Goal: Task Accomplishment & Management: Complete application form

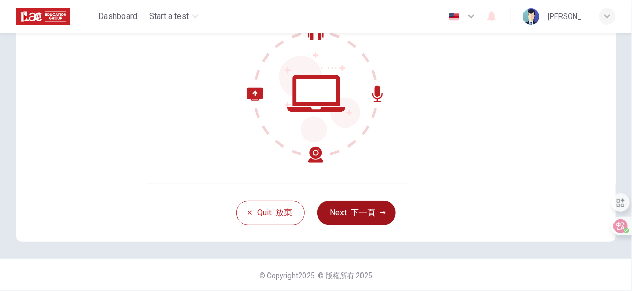
click at [365, 215] on font "下一頁" at bounding box center [363, 213] width 25 height 10
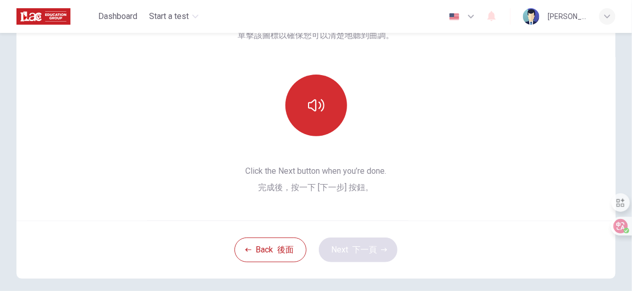
scroll to position [45, 0]
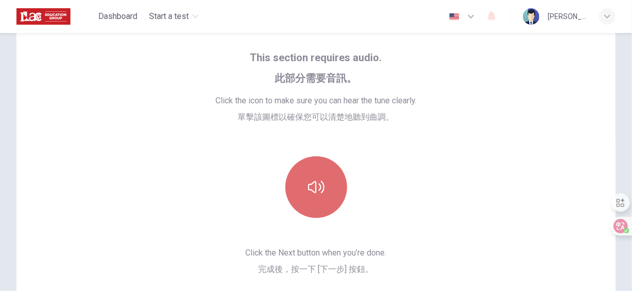
click at [311, 176] on button "button" at bounding box center [317, 187] width 62 height 62
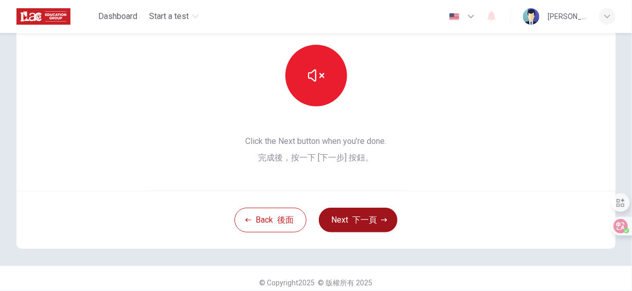
scroll to position [164, 0]
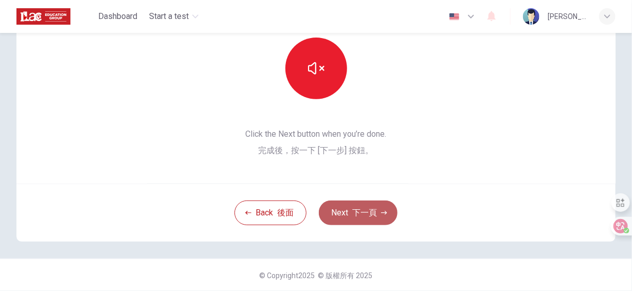
click at [344, 206] on button "Next 下一頁" at bounding box center [358, 213] width 79 height 25
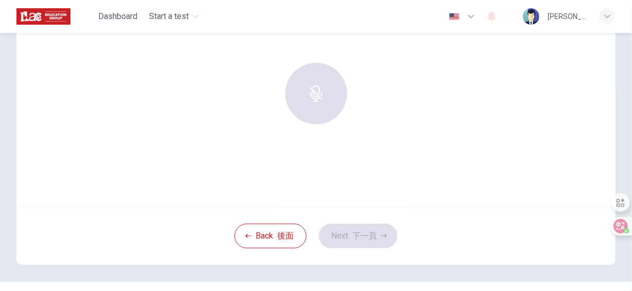
scroll to position [14, 0]
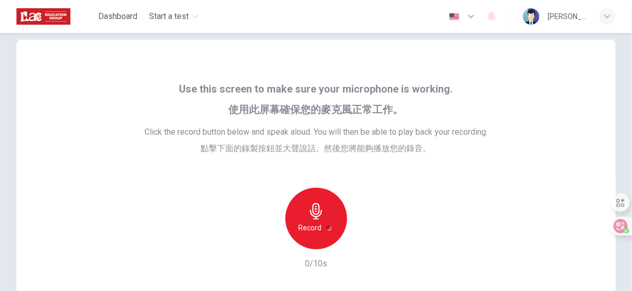
click at [309, 218] on icon "button" at bounding box center [316, 211] width 16 height 16
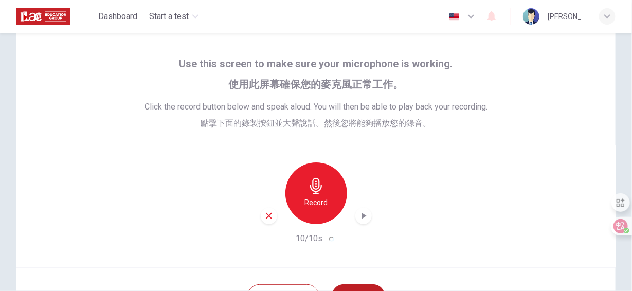
scroll to position [117, 0]
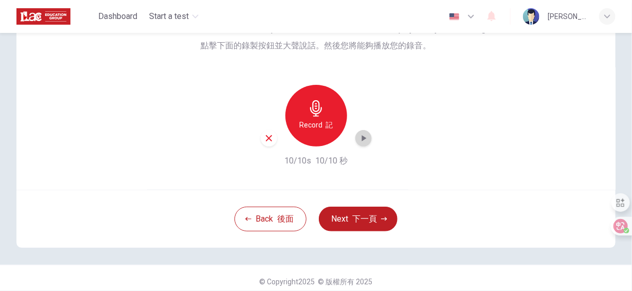
click at [363, 143] on icon "button" at bounding box center [364, 138] width 10 height 10
click at [364, 139] on icon "button" at bounding box center [363, 139] width 7 height 8
click at [362, 219] on font "下一頁" at bounding box center [364, 219] width 25 height 10
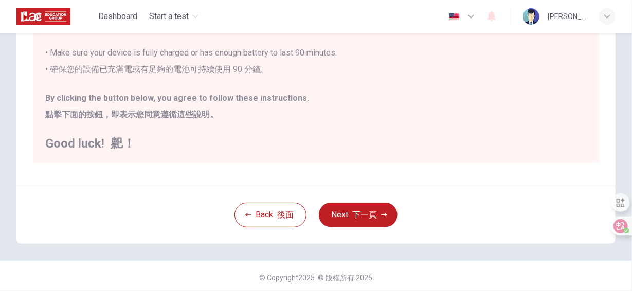
scroll to position [248, 0]
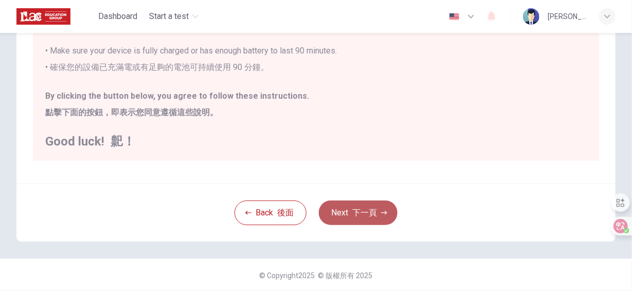
click at [358, 209] on font "下一頁" at bounding box center [364, 213] width 25 height 10
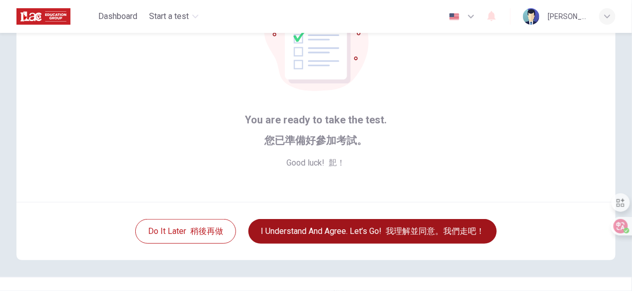
scroll to position [103, 0]
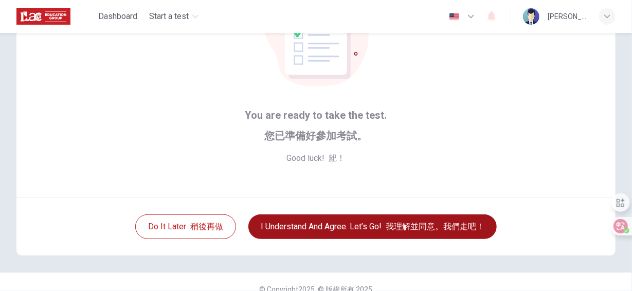
click at [321, 227] on button "I understand and agree. Let’s go! 我理解並同意。我們走吧！" at bounding box center [372, 227] width 248 height 25
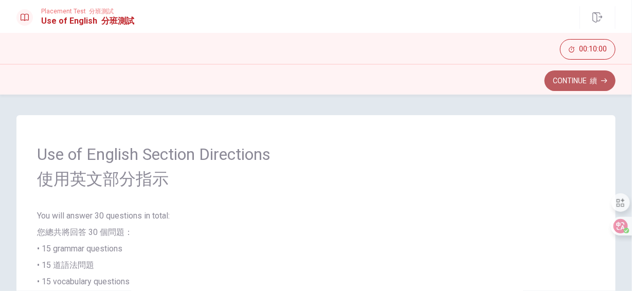
click at [576, 80] on button "Continue 續" at bounding box center [580, 80] width 71 height 21
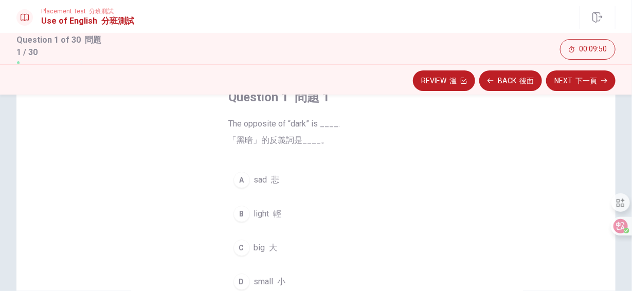
scroll to position [103, 0]
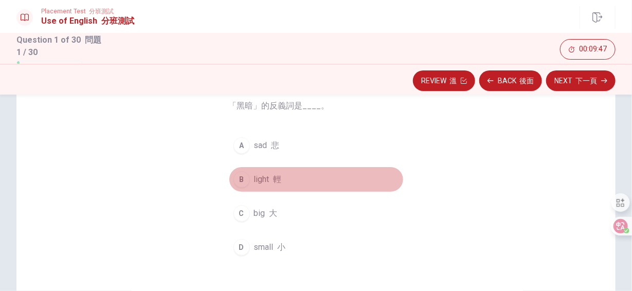
click at [240, 179] on div "B" at bounding box center [242, 179] width 16 height 16
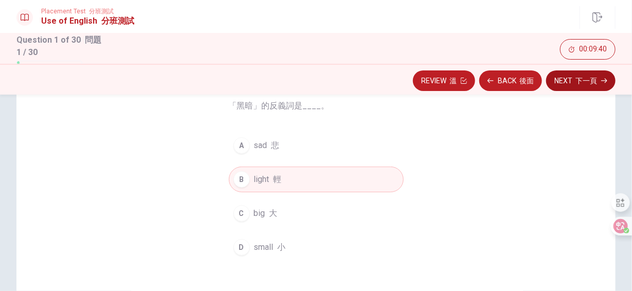
click at [579, 83] on font "下一頁" at bounding box center [587, 81] width 22 height 8
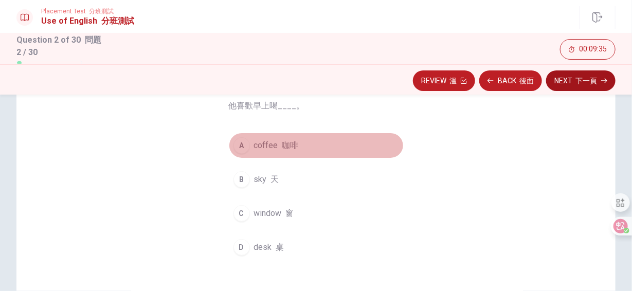
click at [244, 145] on div "A" at bounding box center [242, 145] width 16 height 16
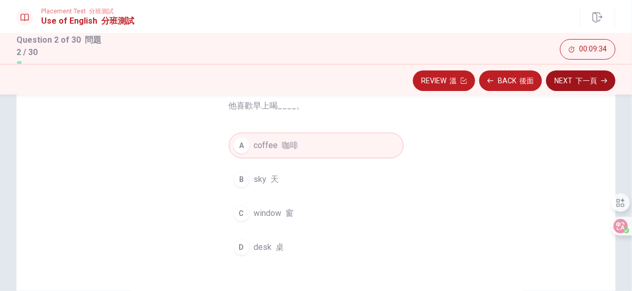
click at [568, 83] on button "Next 下一頁" at bounding box center [580, 80] width 69 height 21
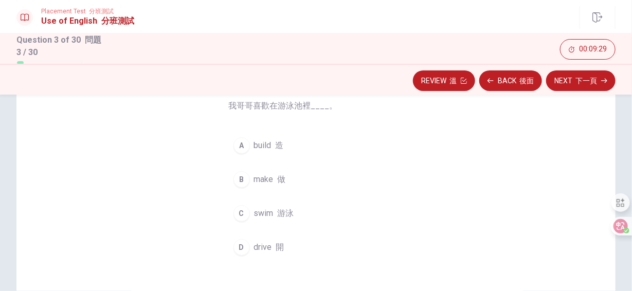
click at [234, 213] on div "C" at bounding box center [242, 213] width 16 height 16
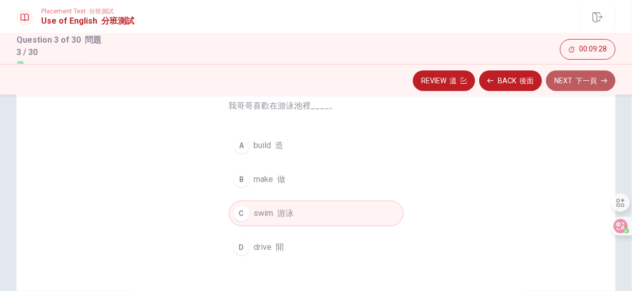
click at [570, 81] on button "Next 下一頁" at bounding box center [580, 80] width 69 height 21
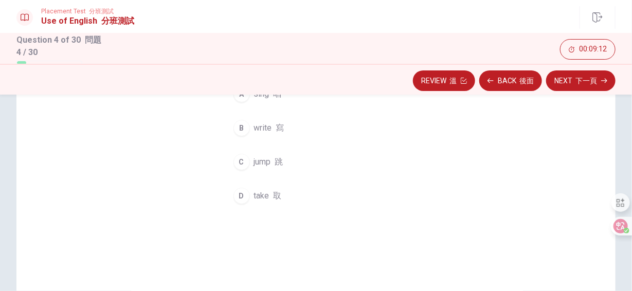
click at [270, 198] on font "button" at bounding box center [272, 196] width 4 height 10
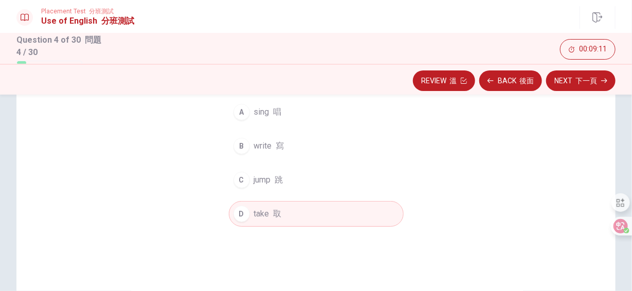
scroll to position [51, 0]
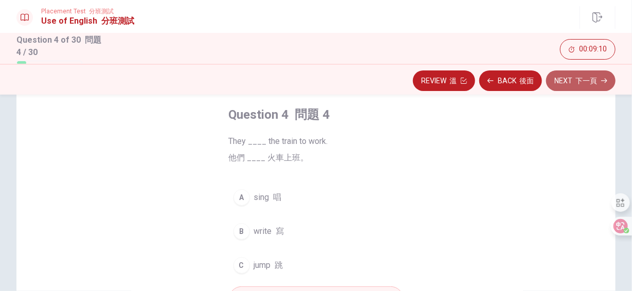
click at [587, 78] on font "下一頁" at bounding box center [587, 81] width 22 height 8
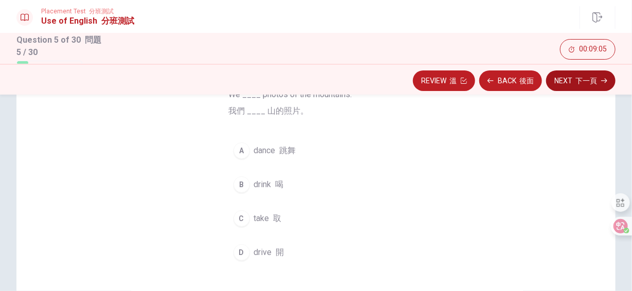
scroll to position [103, 0]
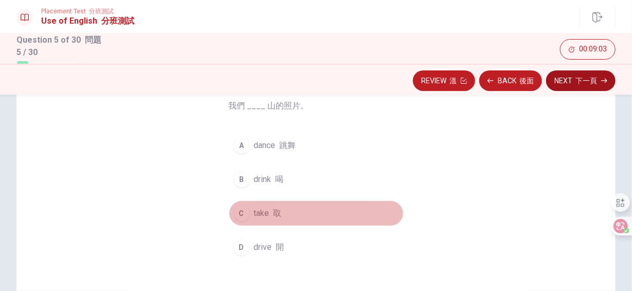
click at [238, 208] on div "C" at bounding box center [242, 213] width 16 height 16
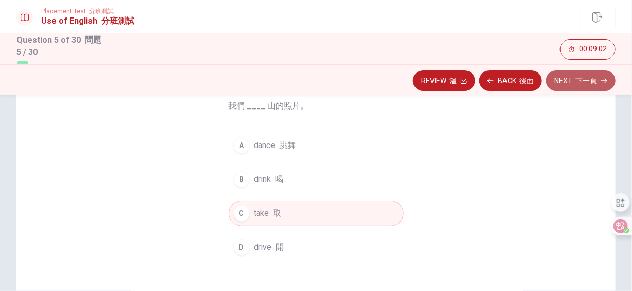
click at [580, 78] on font "下一頁" at bounding box center [587, 81] width 22 height 8
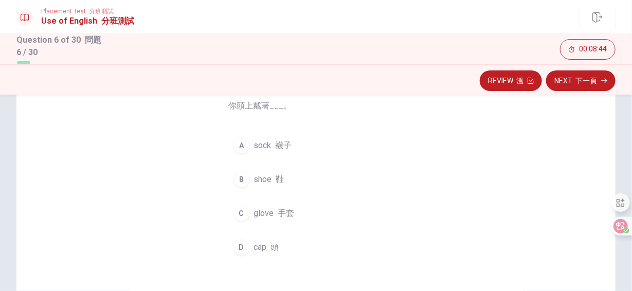
click at [239, 243] on div "D" at bounding box center [242, 247] width 16 height 16
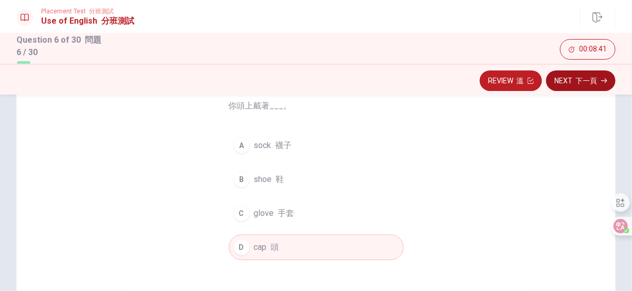
click at [591, 83] on font "下一頁" at bounding box center [587, 81] width 22 height 8
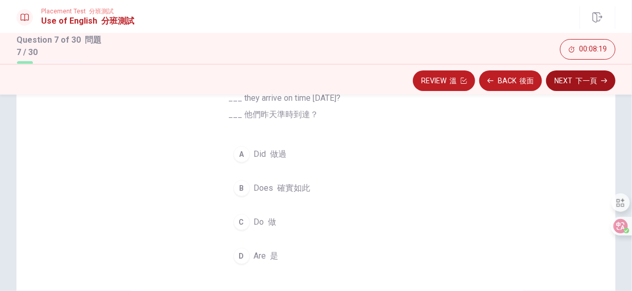
scroll to position [51, 0]
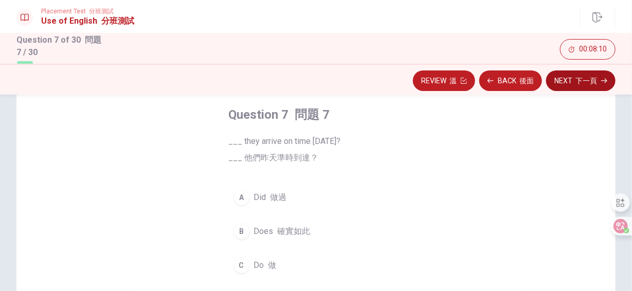
click at [280, 197] on font "做過" at bounding box center [279, 197] width 16 height 10
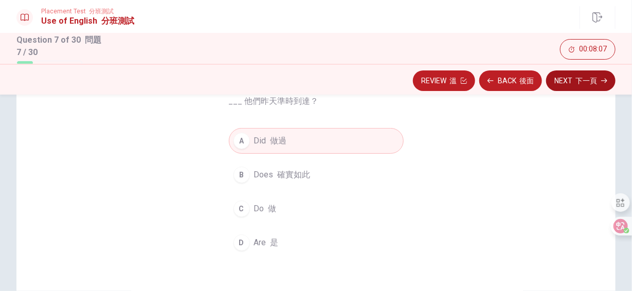
scroll to position [103, 0]
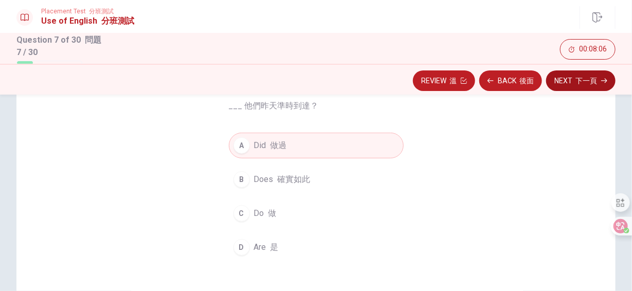
click at [572, 79] on button "Next 下一頁" at bounding box center [580, 80] width 69 height 21
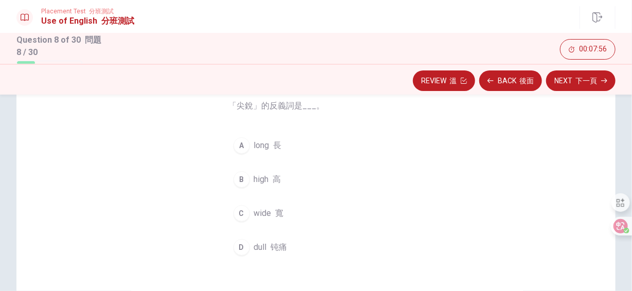
click at [257, 241] on span "dull 钝痛" at bounding box center [270, 247] width 33 height 12
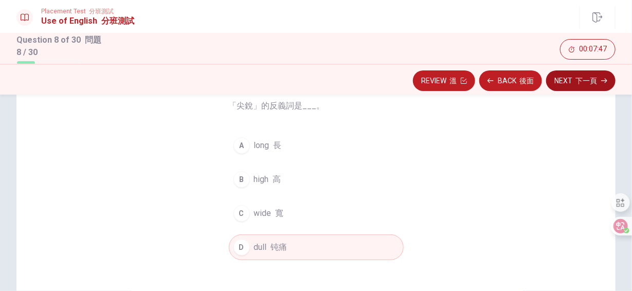
click at [567, 82] on button "Next 下一頁" at bounding box center [580, 80] width 69 height 21
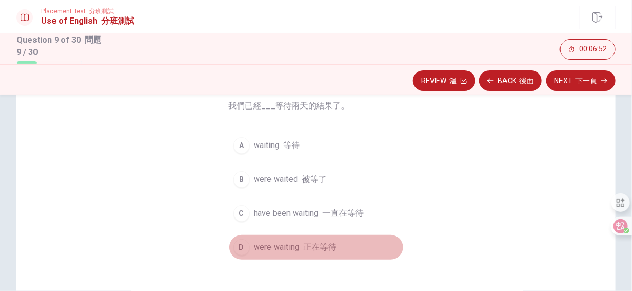
click at [265, 247] on span "were waiting 正在等待" at bounding box center [295, 247] width 83 height 12
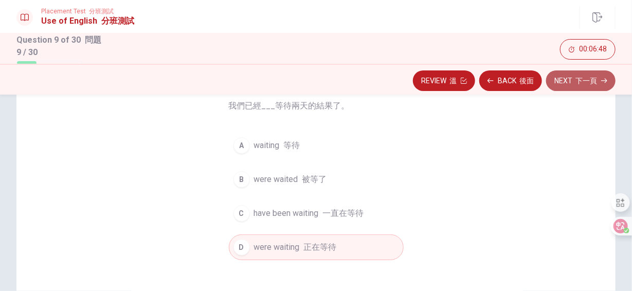
click at [573, 81] on font "button" at bounding box center [574, 81] width 3 height 8
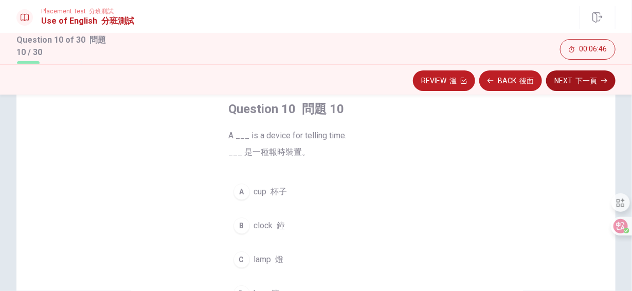
scroll to position [51, 0]
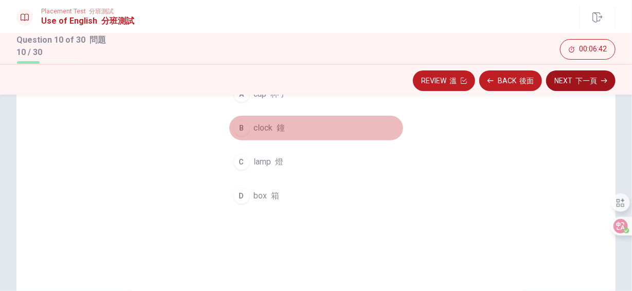
click at [240, 129] on div "B" at bounding box center [242, 128] width 16 height 16
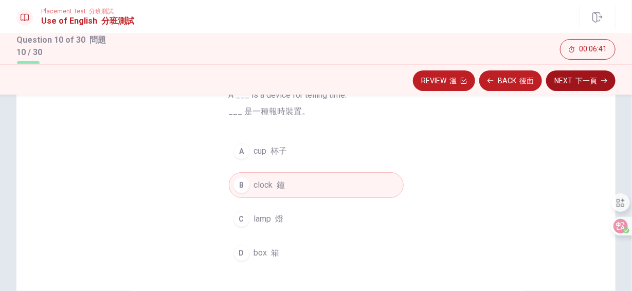
scroll to position [103, 0]
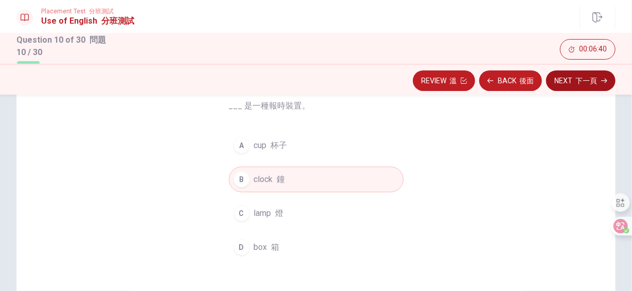
click at [562, 77] on button "Next 下一頁" at bounding box center [580, 80] width 69 height 21
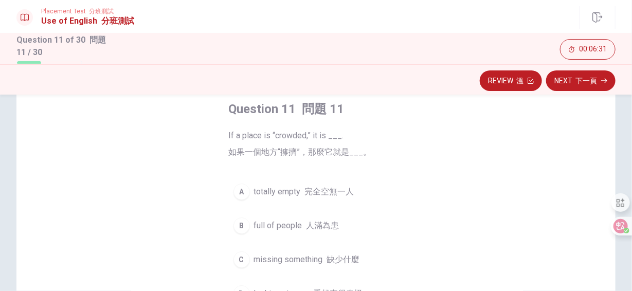
scroll to position [51, 0]
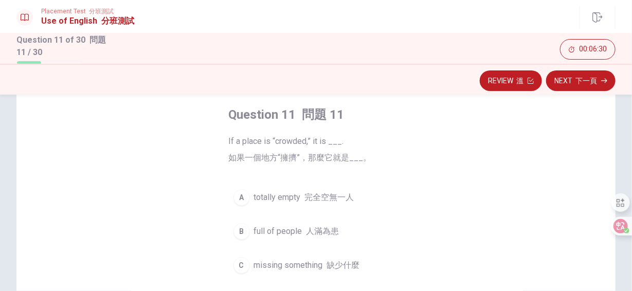
click at [237, 231] on div "B" at bounding box center [242, 231] width 16 height 16
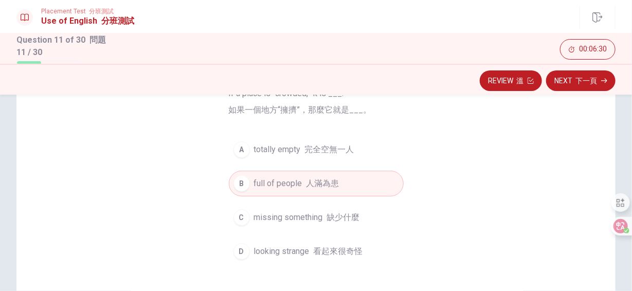
scroll to position [103, 0]
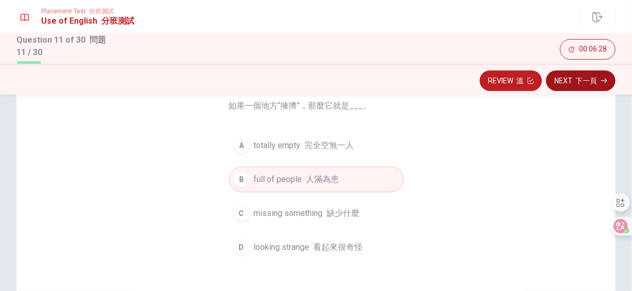
click at [580, 77] on font "下一頁" at bounding box center [587, 81] width 22 height 8
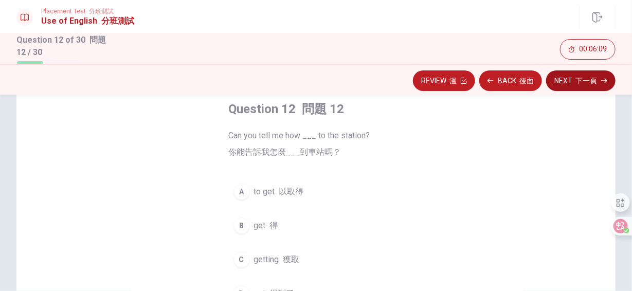
scroll to position [51, 0]
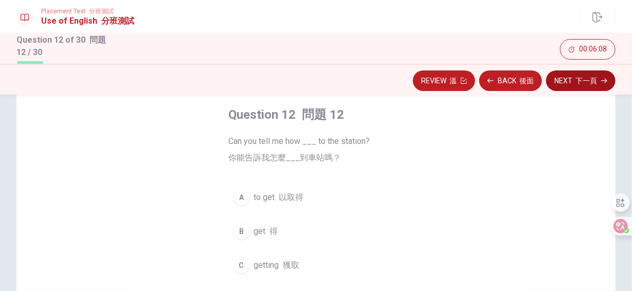
click at [245, 197] on div "A" at bounding box center [242, 197] width 16 height 16
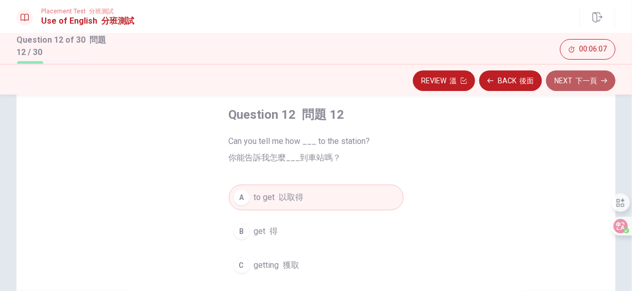
click at [588, 78] on font "下一頁" at bounding box center [587, 81] width 22 height 8
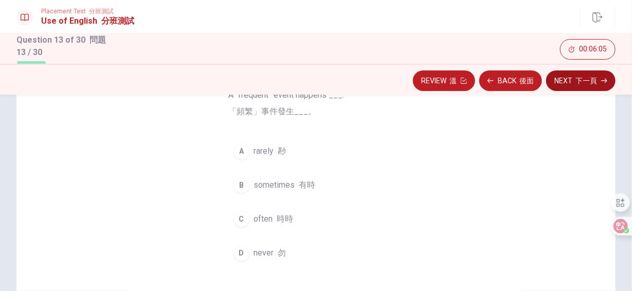
scroll to position [103, 0]
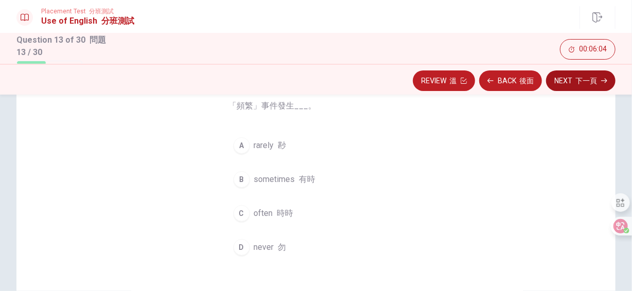
click at [237, 212] on div "C" at bounding box center [242, 213] width 16 height 16
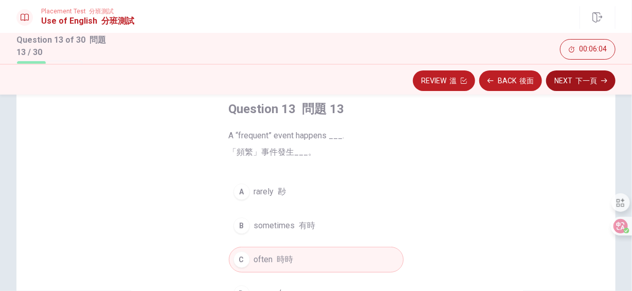
scroll to position [51, 0]
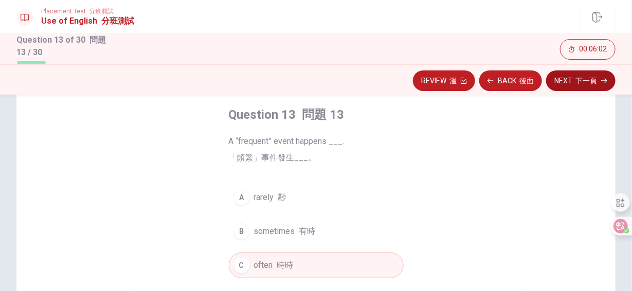
click at [580, 78] on font "下一頁" at bounding box center [587, 81] width 22 height 8
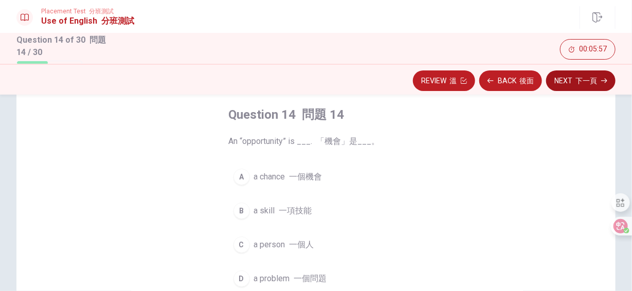
click at [281, 182] on span "a chance 一個機會" at bounding box center [288, 177] width 68 height 12
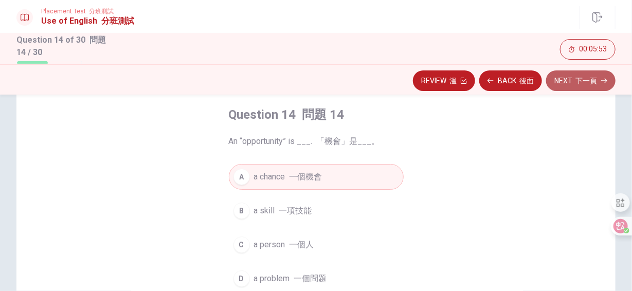
click at [576, 79] on font "下一頁" at bounding box center [587, 81] width 22 height 8
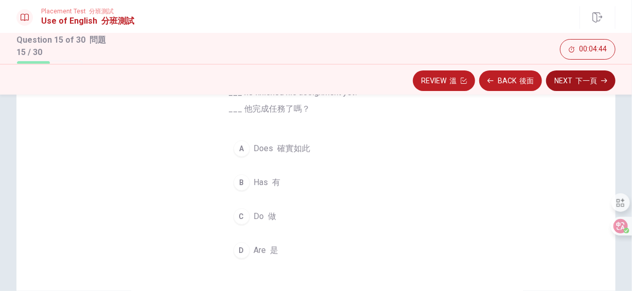
scroll to position [103, 0]
click at [265, 181] on span "Has 有" at bounding box center [267, 179] width 27 height 12
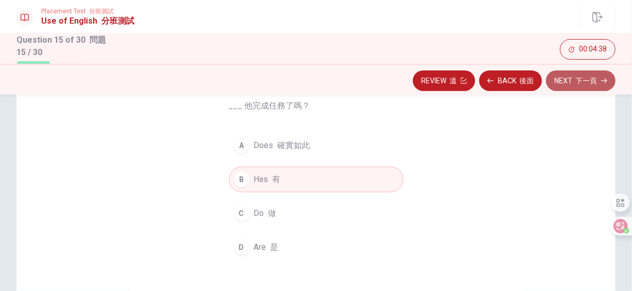
click at [569, 79] on button "Next 下一頁" at bounding box center [580, 80] width 69 height 21
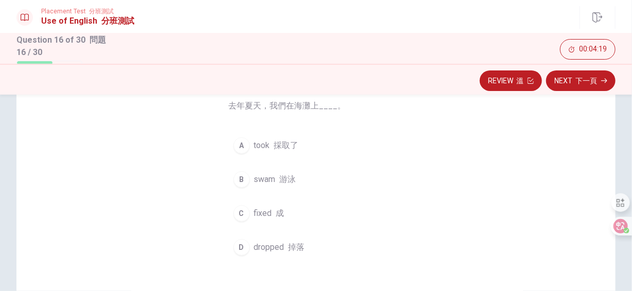
click at [266, 176] on span "swam 游泳" at bounding box center [275, 179] width 42 height 12
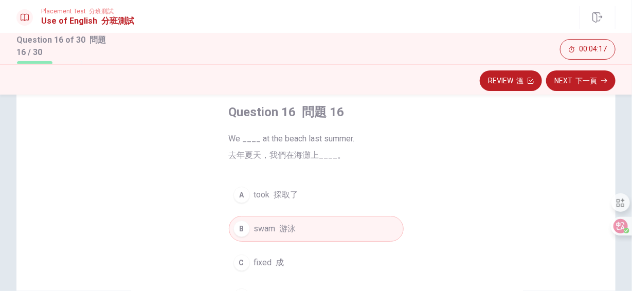
scroll to position [51, 0]
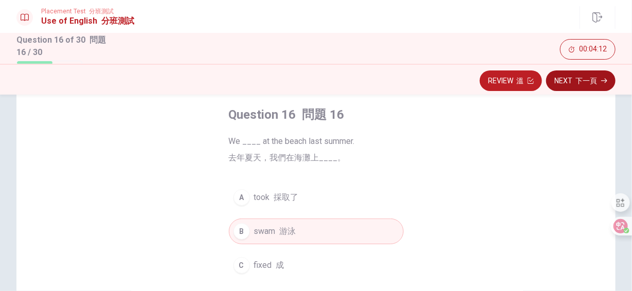
click at [576, 77] on font "下一頁" at bounding box center [587, 81] width 22 height 8
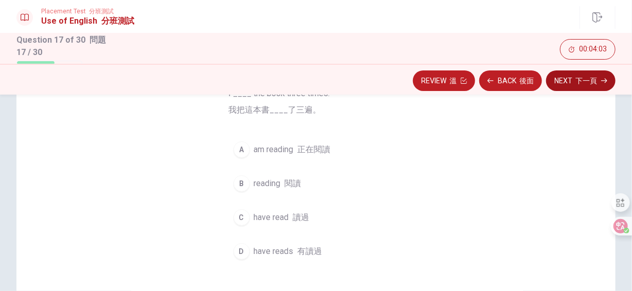
scroll to position [103, 0]
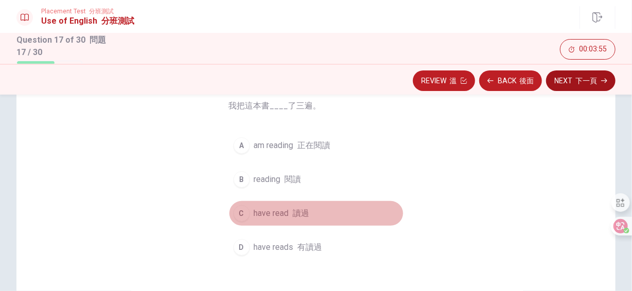
click at [279, 213] on span "have read 讀過" at bounding box center [282, 213] width 56 height 12
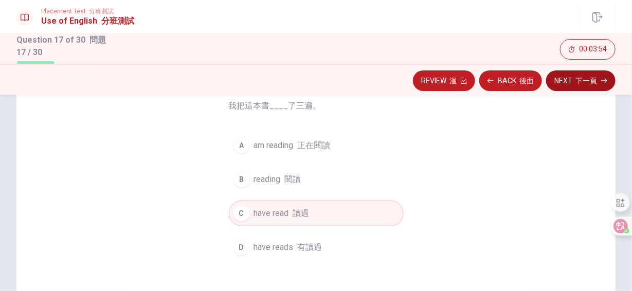
click at [575, 83] on font "button" at bounding box center [574, 81] width 3 height 8
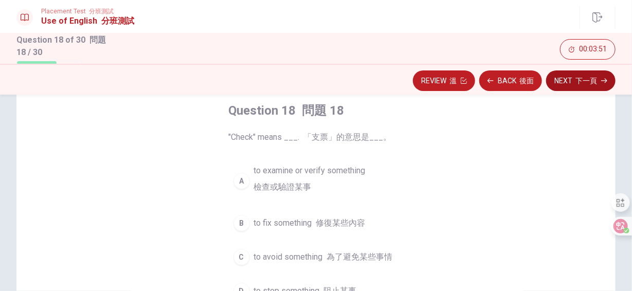
scroll to position [51, 0]
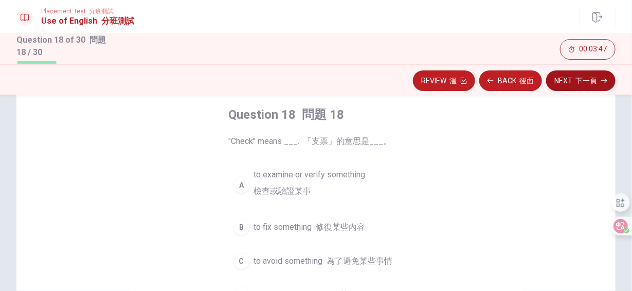
click at [293, 176] on span "to examine or verify something 檢查或驗證某事" at bounding box center [310, 185] width 112 height 33
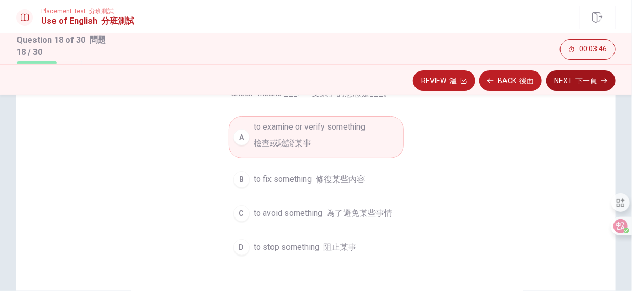
scroll to position [103, 0]
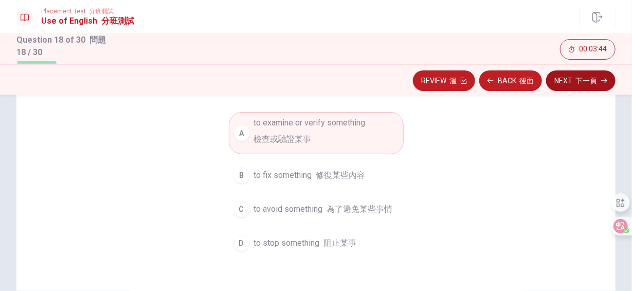
click at [561, 88] on button "Next 下一頁" at bounding box center [580, 80] width 69 height 21
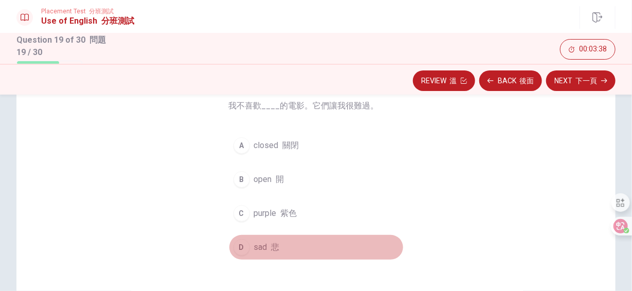
click at [254, 251] on span "sad 悲" at bounding box center [267, 247] width 26 height 12
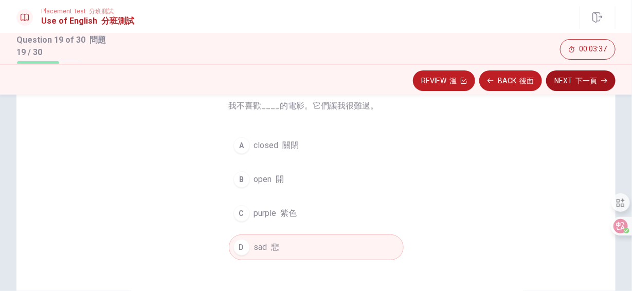
click at [573, 83] on font "button" at bounding box center [574, 81] width 3 height 8
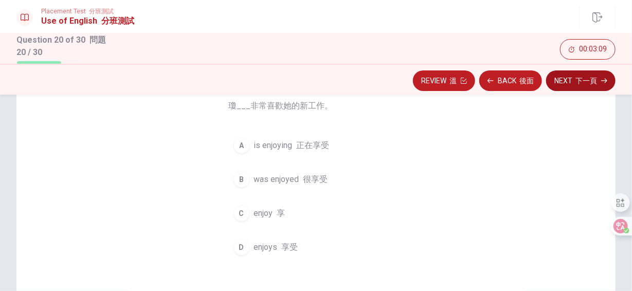
click at [293, 149] on font "button" at bounding box center [295, 145] width 4 height 10
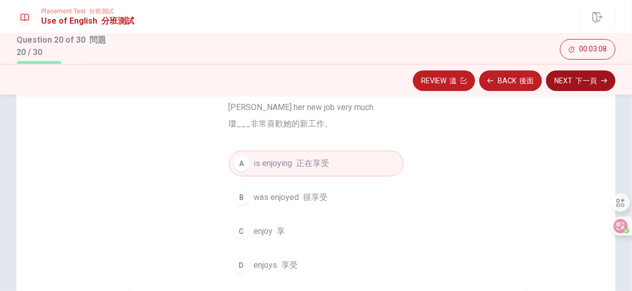
scroll to position [51, 0]
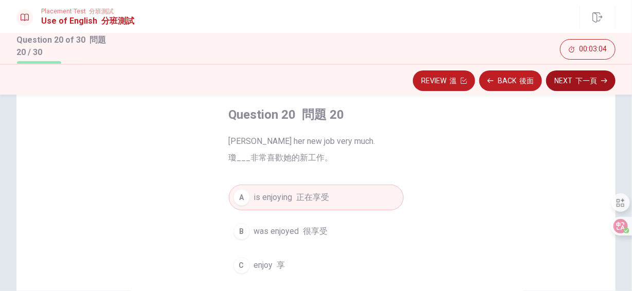
click at [574, 84] on font "button" at bounding box center [574, 81] width 3 height 8
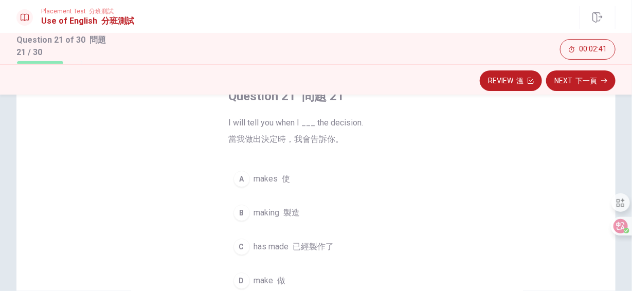
scroll to position [154, 0]
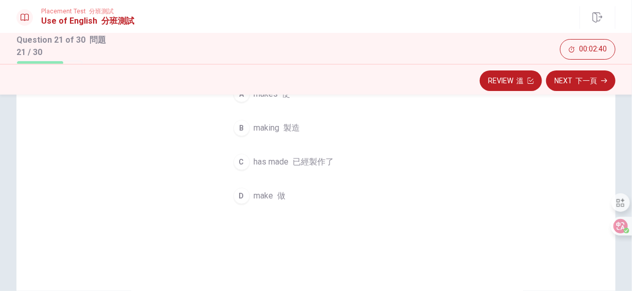
click at [266, 195] on span "make 做" at bounding box center [270, 196] width 32 height 12
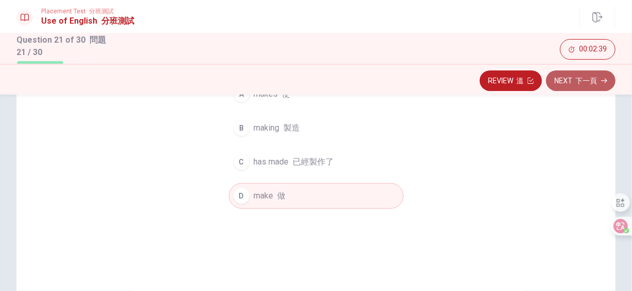
click at [573, 82] on font "button" at bounding box center [574, 81] width 3 height 8
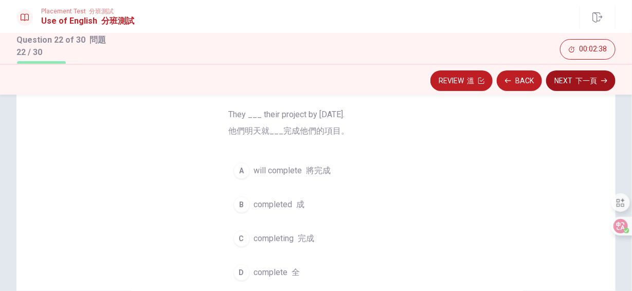
scroll to position [82, 0]
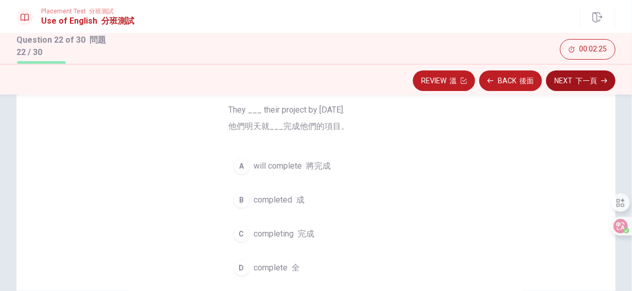
click at [288, 169] on span "will complete 將完成" at bounding box center [292, 166] width 77 height 12
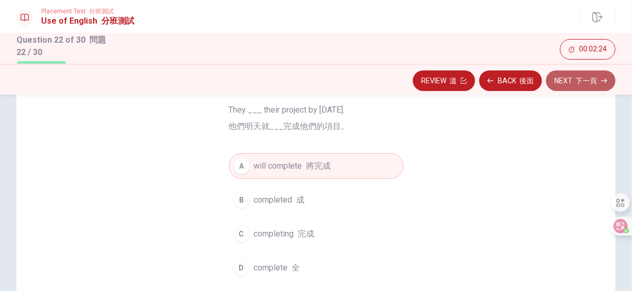
click at [579, 84] on font "下一頁" at bounding box center [587, 81] width 22 height 8
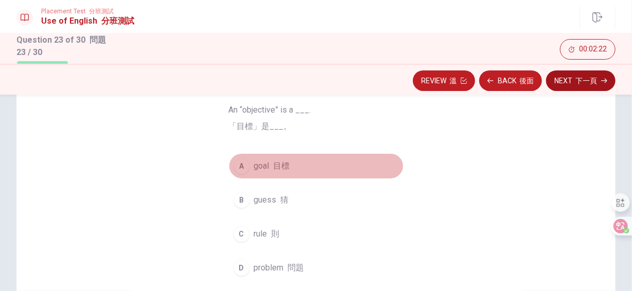
click at [264, 162] on span "goal 目標" at bounding box center [272, 166] width 36 height 12
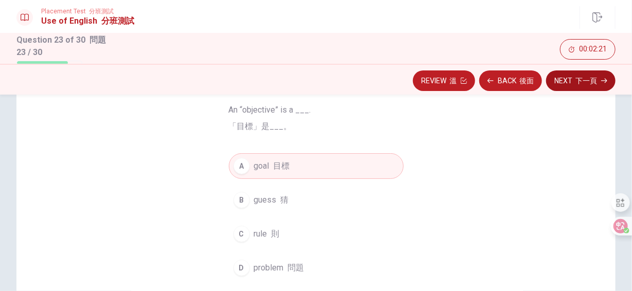
click at [572, 76] on button "Next 下一頁" at bounding box center [580, 80] width 69 height 21
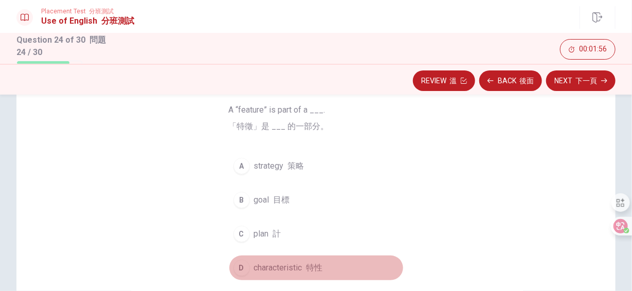
click at [267, 265] on span "characteristic 特性" at bounding box center [288, 268] width 69 height 12
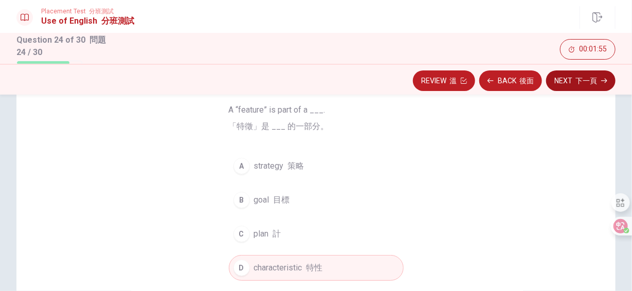
click at [568, 83] on button "Next 下一頁" at bounding box center [580, 80] width 69 height 21
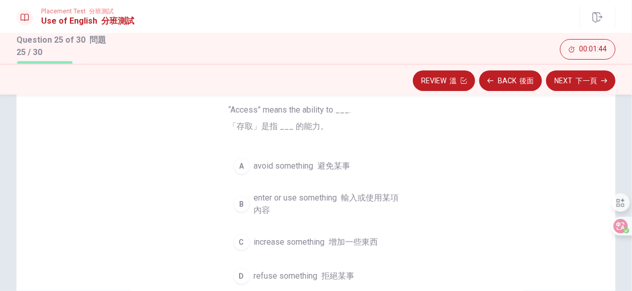
click at [297, 238] on span "increase something 增加一些東西" at bounding box center [316, 242] width 124 height 12
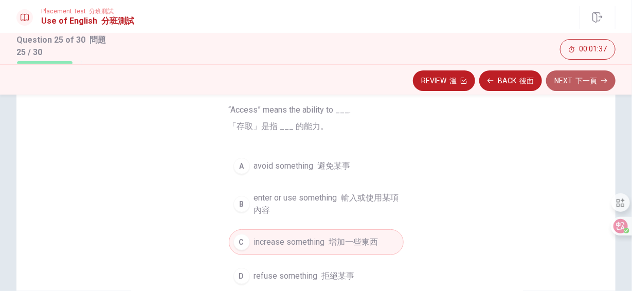
click at [583, 80] on font "下一頁" at bounding box center [587, 81] width 22 height 8
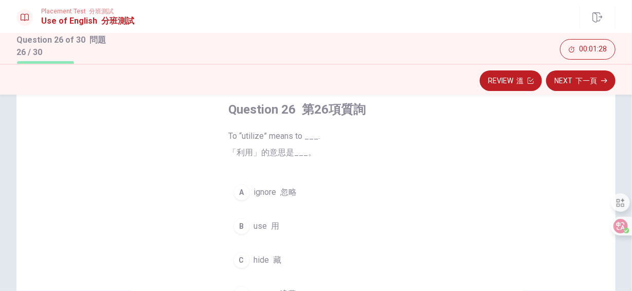
scroll to position [51, 0]
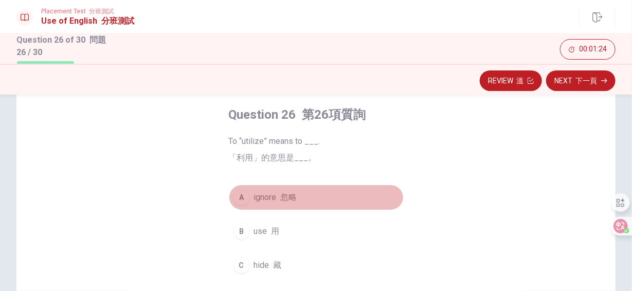
click at [290, 199] on font "忽略" at bounding box center [289, 197] width 16 height 10
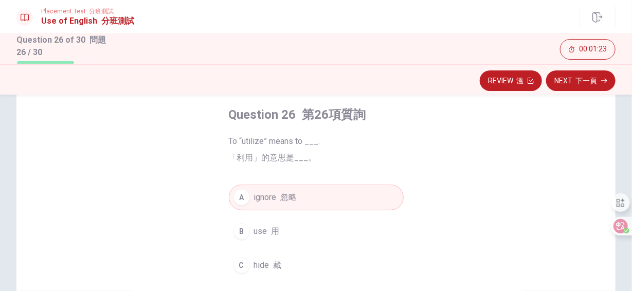
click at [592, 86] on button "Next 下一頁" at bounding box center [580, 80] width 69 height 21
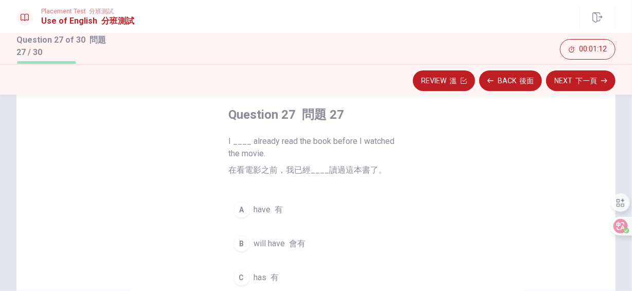
click at [271, 210] on font "button" at bounding box center [273, 210] width 4 height 10
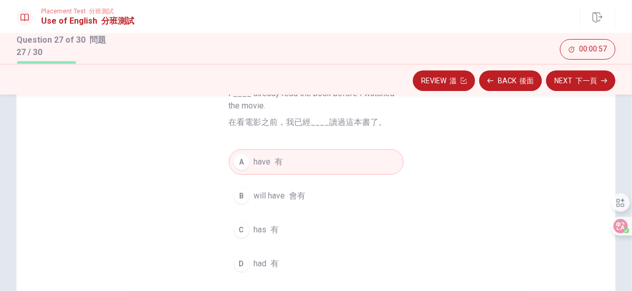
scroll to position [103, 0]
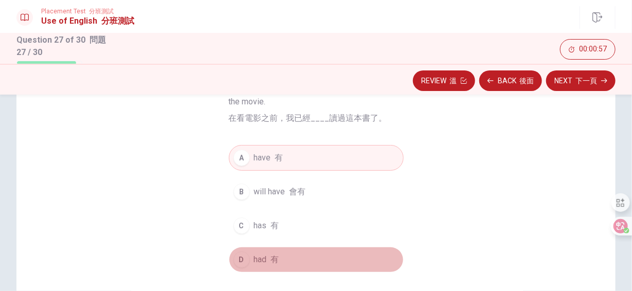
click at [254, 261] on span "had 有" at bounding box center [266, 260] width 25 height 12
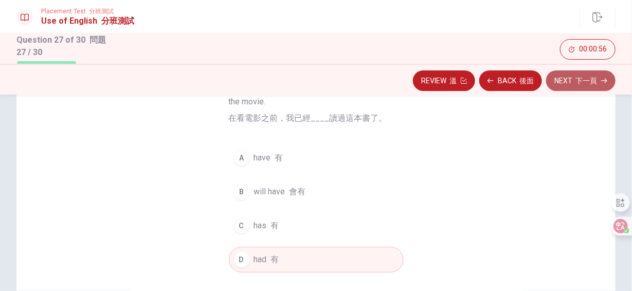
click at [579, 85] on font "下一頁" at bounding box center [587, 81] width 22 height 8
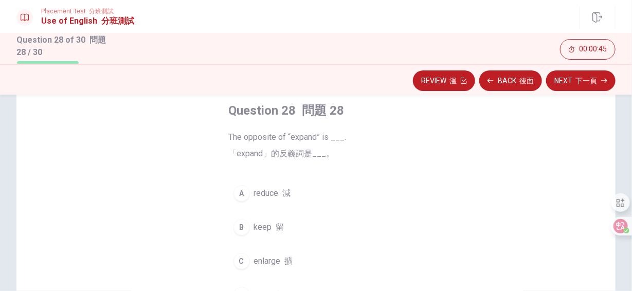
scroll to position [51, 0]
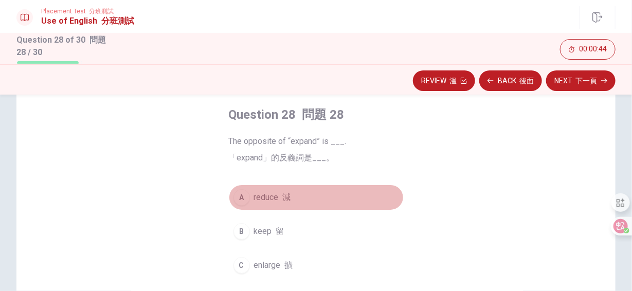
drag, startPoint x: 235, startPoint y: 194, endPoint x: 252, endPoint y: 195, distance: 17.5
click at [235, 194] on div "A" at bounding box center [242, 197] width 16 height 16
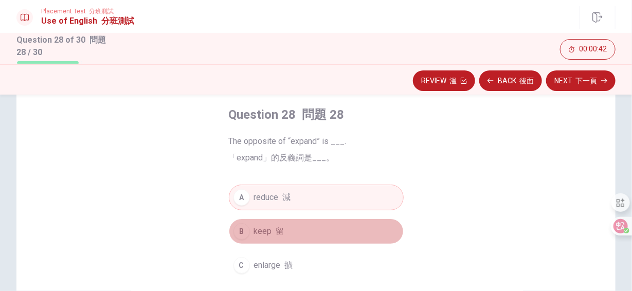
click at [282, 230] on button "B keep 留" at bounding box center [316, 232] width 175 height 26
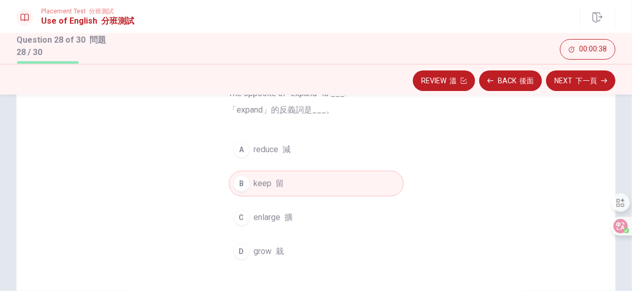
scroll to position [103, 0]
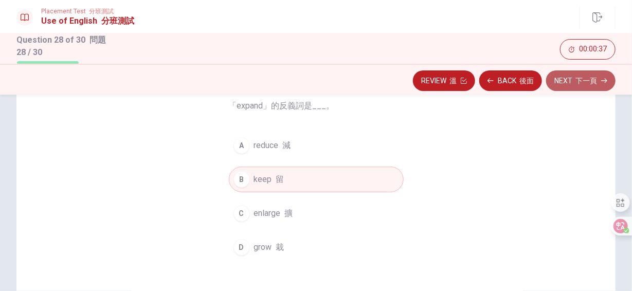
click at [587, 78] on font "下一頁" at bounding box center [587, 81] width 22 height 8
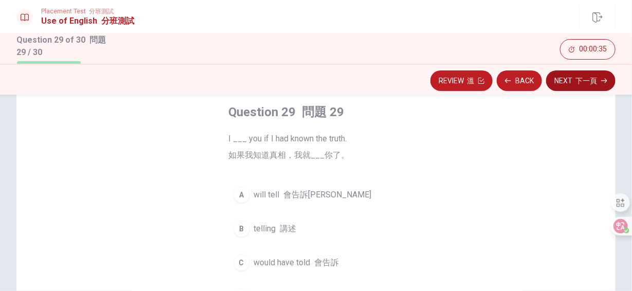
scroll to position [51, 0]
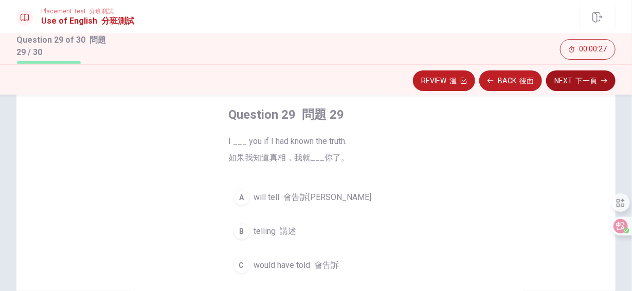
click at [272, 195] on span "will tell 會告訴[PERSON_NAME]" at bounding box center [313, 197] width 118 height 12
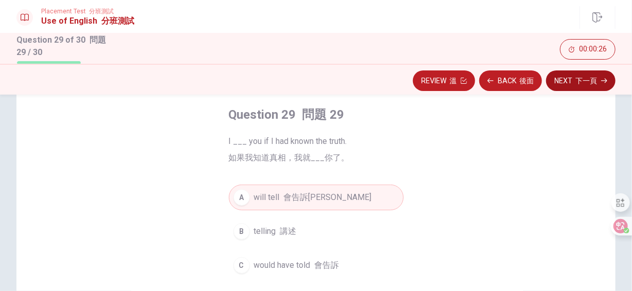
click at [560, 79] on button "Next 下一頁" at bounding box center [580, 80] width 69 height 21
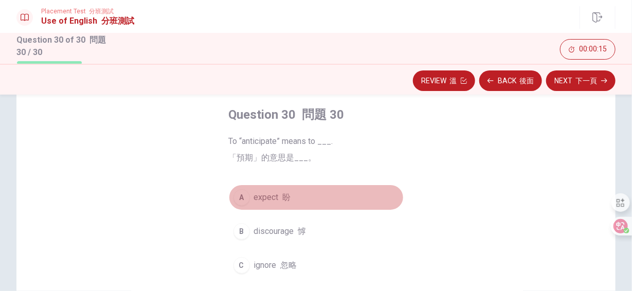
click at [270, 198] on span "expect 盼" at bounding box center [272, 197] width 37 height 12
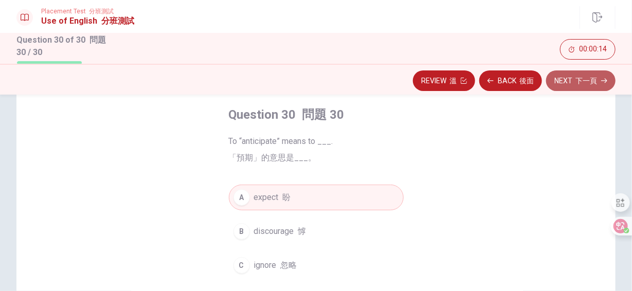
click at [582, 79] on font "下一頁" at bounding box center [587, 81] width 22 height 8
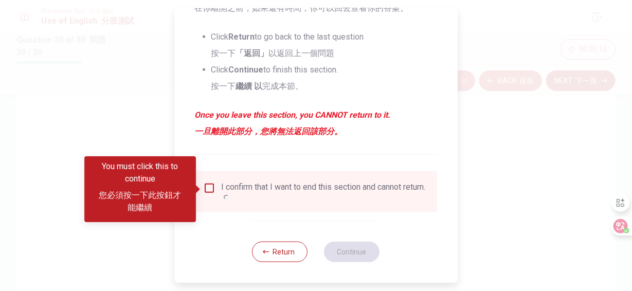
scroll to position [257, 0]
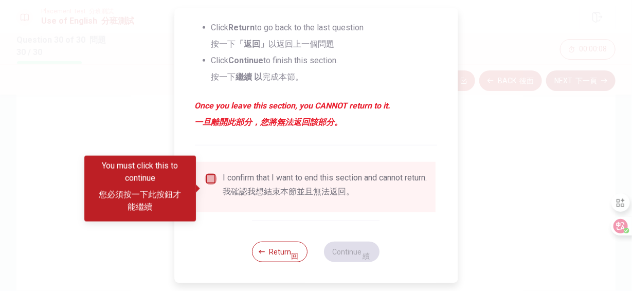
click at [211, 185] on input "You must click this to continue" at bounding box center [211, 179] width 12 height 12
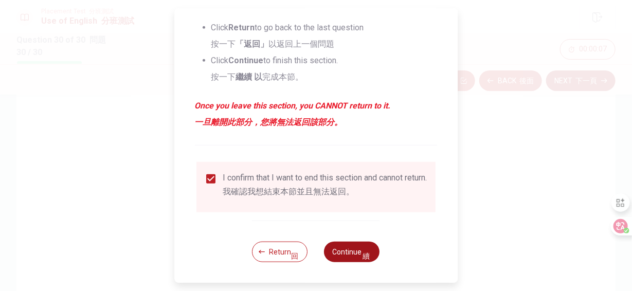
click at [346, 262] on button "Continue 續" at bounding box center [353, 252] width 56 height 21
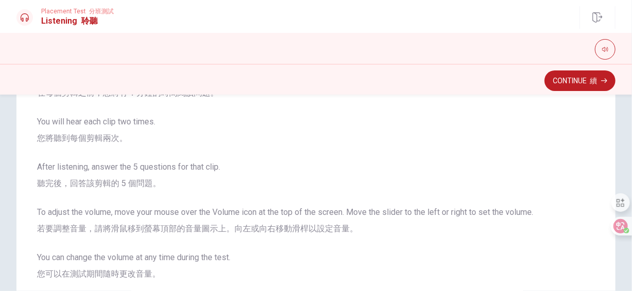
scroll to position [105, 0]
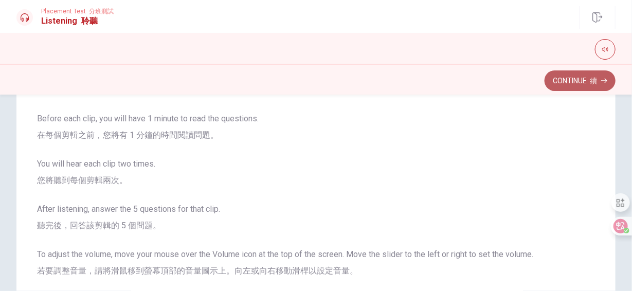
click at [564, 80] on button "Continue 續" at bounding box center [580, 80] width 71 height 21
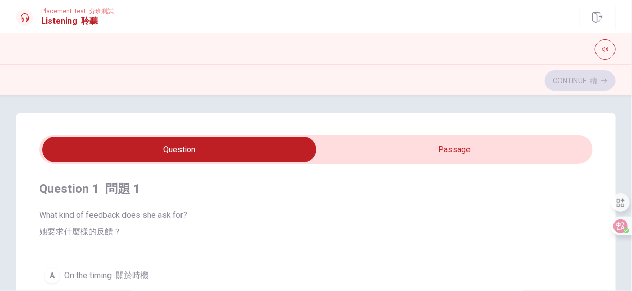
scroll to position [0, 0]
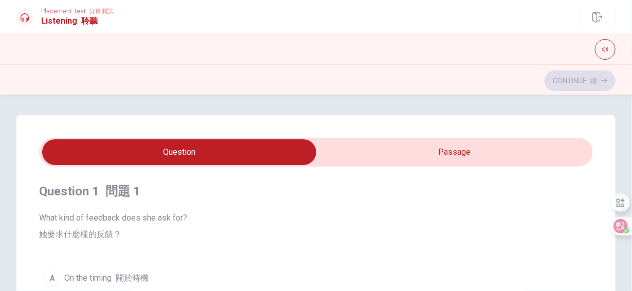
type input "22"
click at [383, 153] on input "checkbox" at bounding box center [179, 152] width 831 height 26
checkbox input "true"
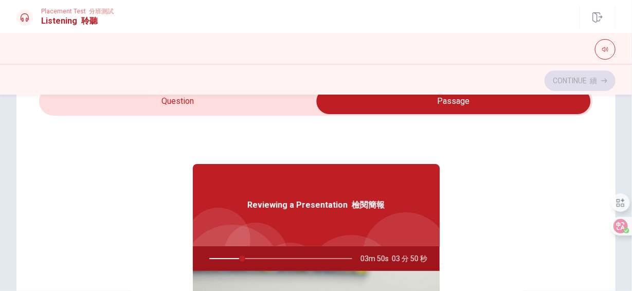
type input "24"
click at [237, 109] on input "checkbox" at bounding box center [453, 101] width 831 height 26
checkbox input "false"
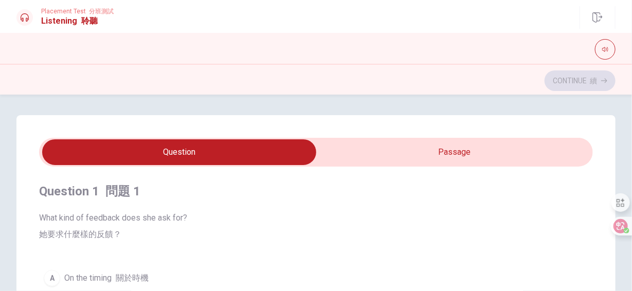
type input "29"
click at [442, 159] on input "checkbox" at bounding box center [179, 152] width 831 height 26
checkbox input "true"
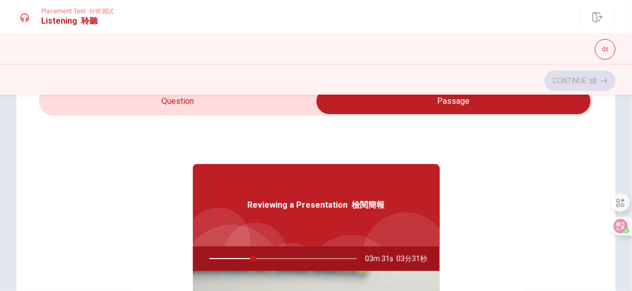
type input "30"
click at [192, 107] on input "checkbox" at bounding box center [453, 101] width 831 height 26
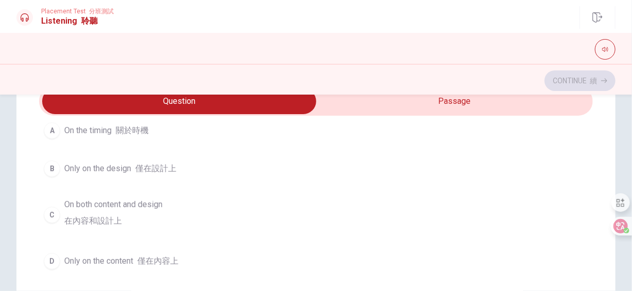
scroll to position [103, 0]
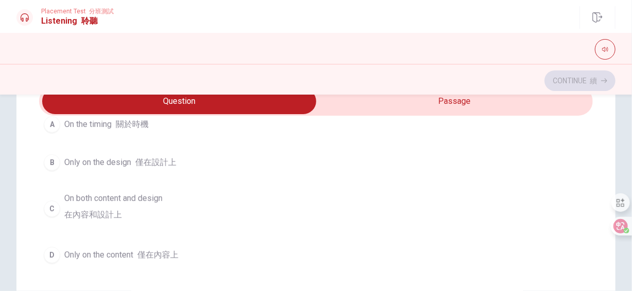
click at [132, 201] on span "On both content and design 在內容和設計上" at bounding box center [113, 208] width 98 height 33
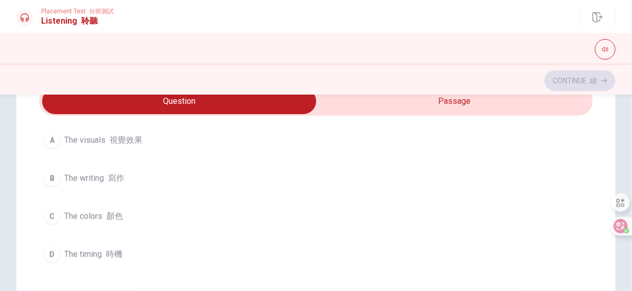
scroll to position [360, 0]
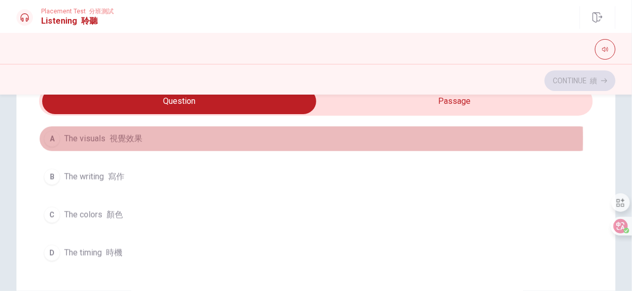
click at [104, 136] on span "The visuals 視覺效果" at bounding box center [103, 139] width 78 height 12
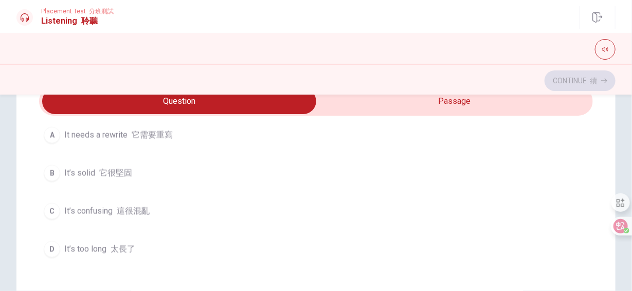
scroll to position [617, 0]
click at [110, 174] on font "它很堅固" at bounding box center [115, 175] width 33 height 10
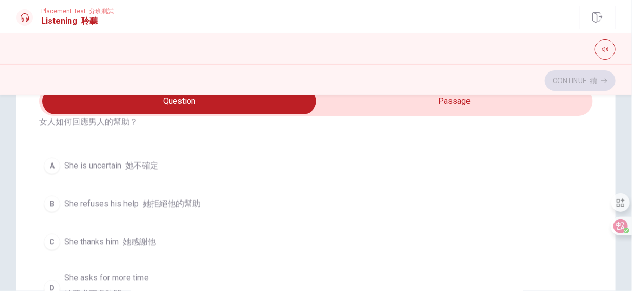
scroll to position [874, 0]
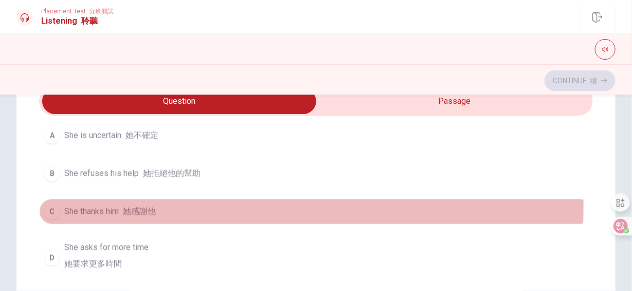
click at [94, 199] on button "C She thanks him 她感謝他" at bounding box center [316, 212] width 554 height 26
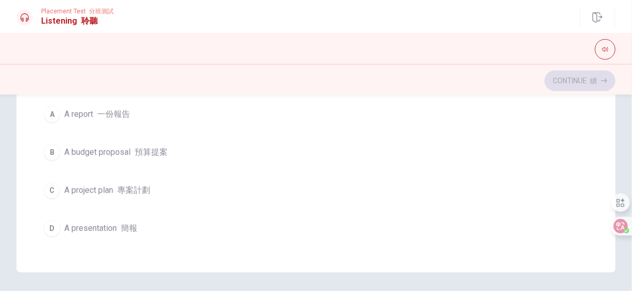
scroll to position [257, 0]
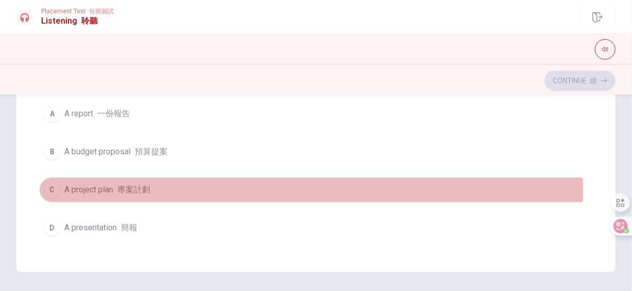
click at [91, 184] on span "A project plan 專案計劃" at bounding box center [107, 190] width 86 height 12
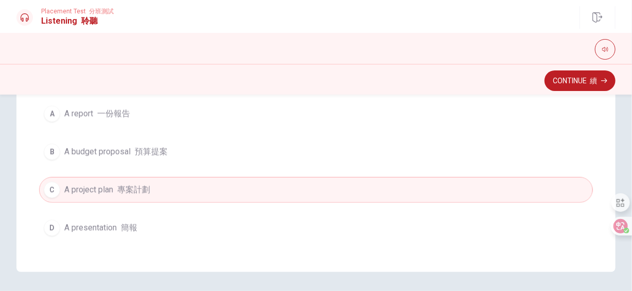
click at [99, 222] on span "A presentation 簡報" at bounding box center [100, 228] width 73 height 12
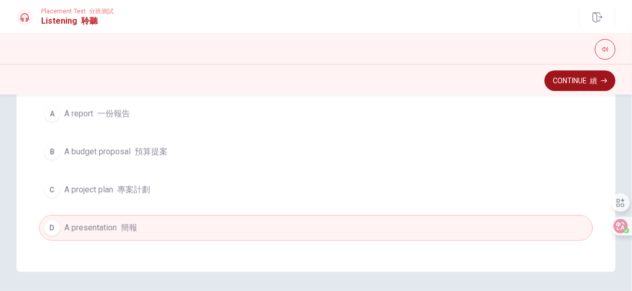
click at [579, 90] on button "Continue 續" at bounding box center [580, 80] width 71 height 21
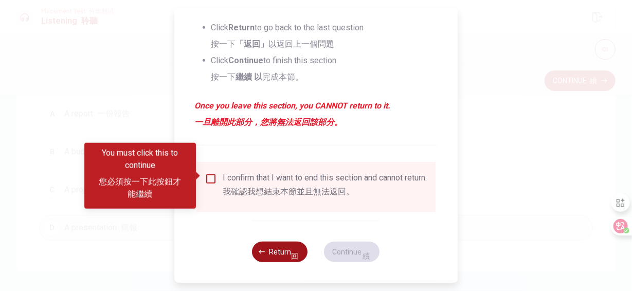
click at [278, 253] on button "Return 回" at bounding box center [281, 252] width 56 height 21
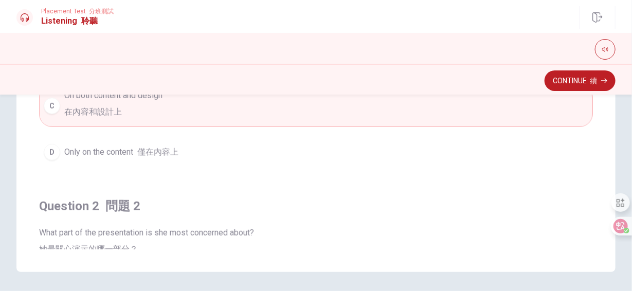
scroll to position [0, 0]
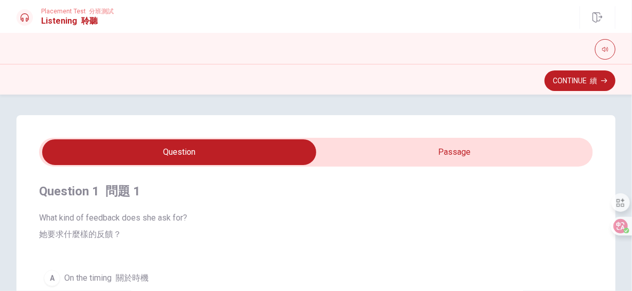
click at [419, 150] on input "checkbox" at bounding box center [179, 152] width 831 height 26
checkbox input "true"
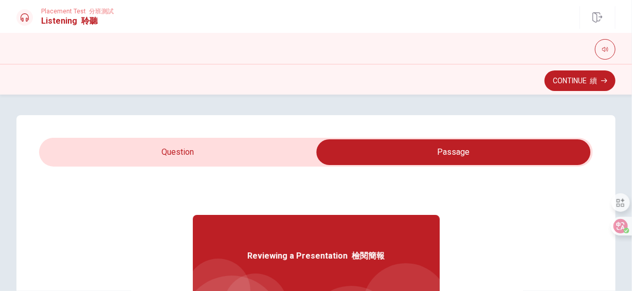
type input "56"
click at [201, 149] on input "checkbox" at bounding box center [453, 152] width 831 height 26
checkbox input "false"
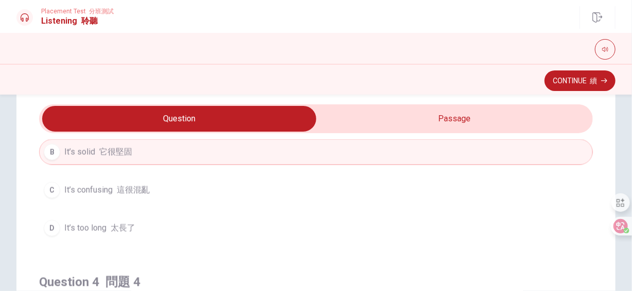
scroll to position [653, 0]
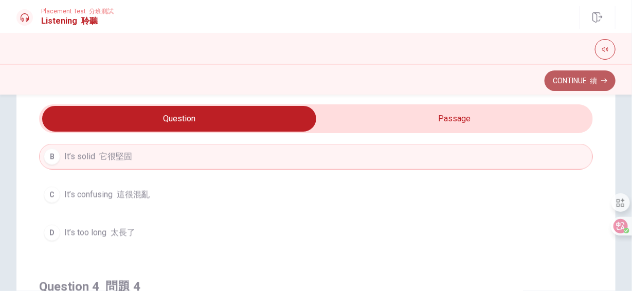
click at [586, 76] on button "Continue 續" at bounding box center [580, 80] width 71 height 21
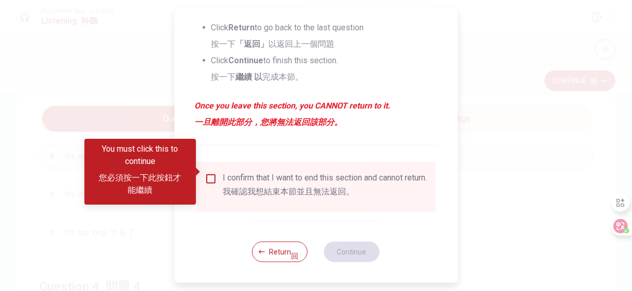
scroll to position [264, 0]
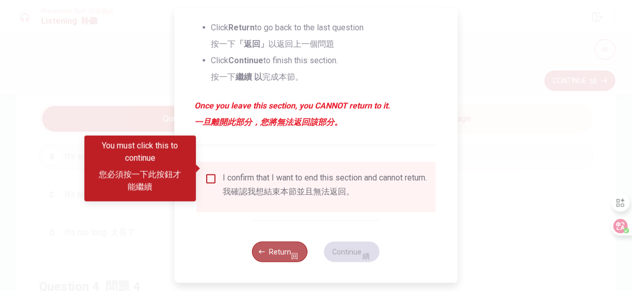
click at [272, 247] on button "Return 回" at bounding box center [281, 252] width 56 height 21
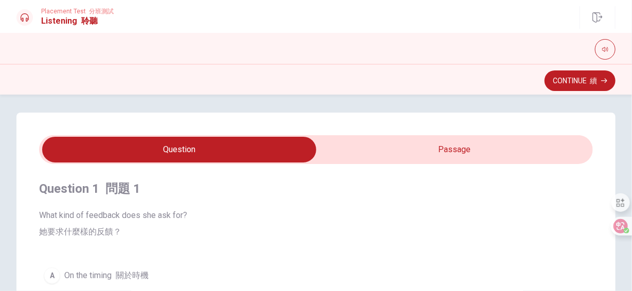
scroll to position [0, 0]
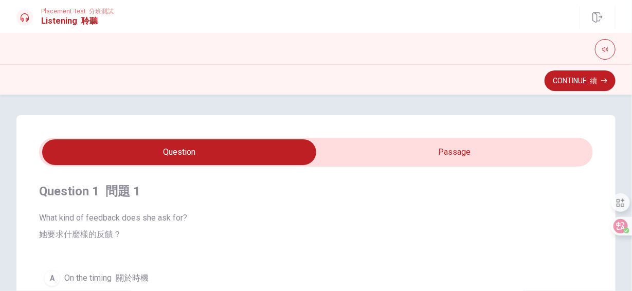
type input "69"
click at [434, 154] on input "checkbox" at bounding box center [179, 152] width 831 height 26
checkbox input "true"
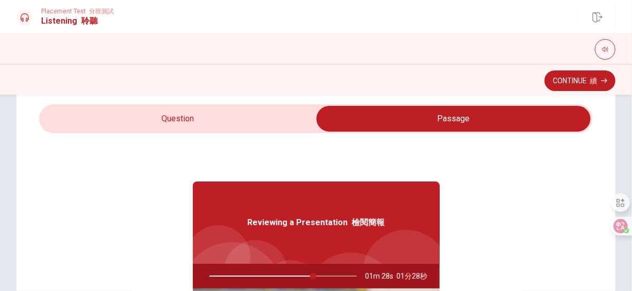
type input "71"
click at [233, 122] on input "checkbox" at bounding box center [453, 119] width 831 height 26
checkbox input "false"
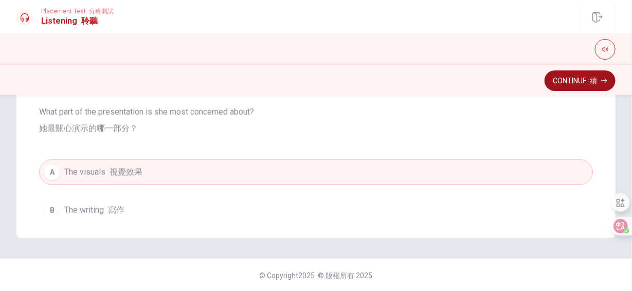
click at [574, 81] on button "Continue 續" at bounding box center [580, 80] width 71 height 21
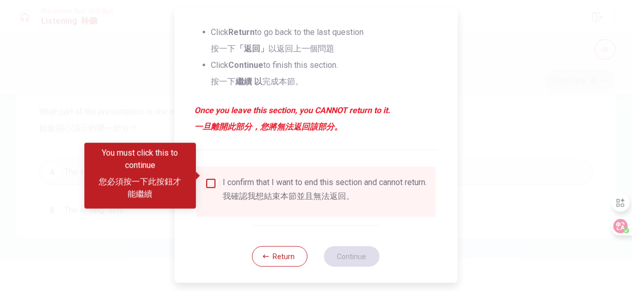
scroll to position [257, 0]
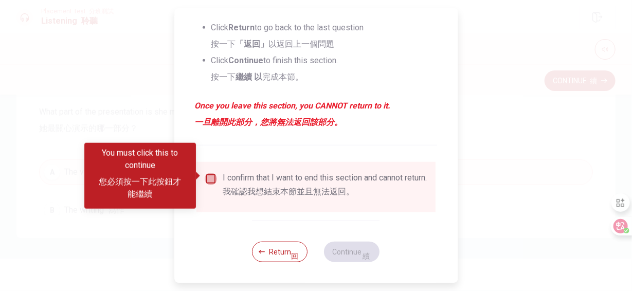
click at [207, 175] on input "You must click this to continue" at bounding box center [211, 179] width 12 height 12
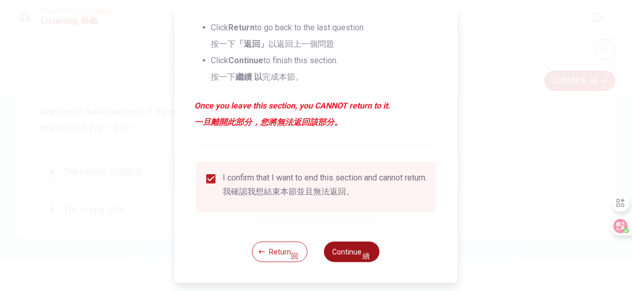
click at [346, 260] on button "Continue 續" at bounding box center [353, 252] width 56 height 21
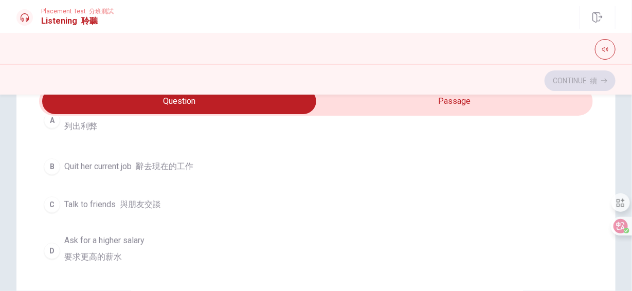
scroll to position [117, 0]
click at [125, 240] on span "Ask for a higher salary 要求更高的薪水" at bounding box center [104, 249] width 80 height 33
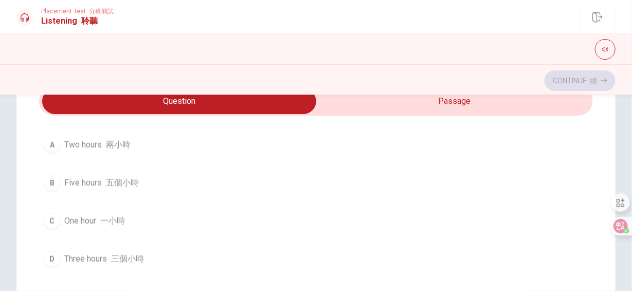
scroll to position [374, 0]
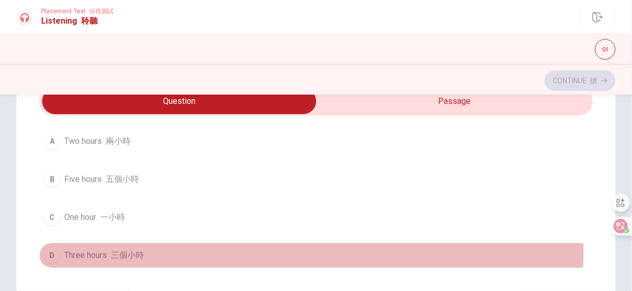
click at [109, 251] on font "button" at bounding box center [109, 256] width 4 height 10
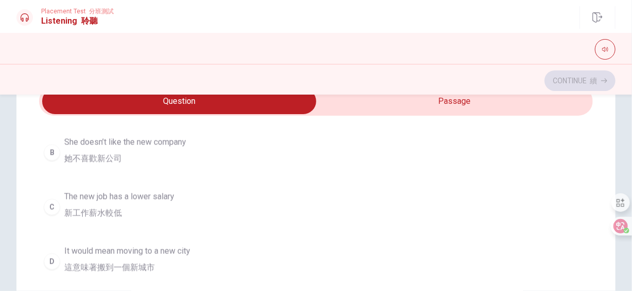
scroll to position [683, 0]
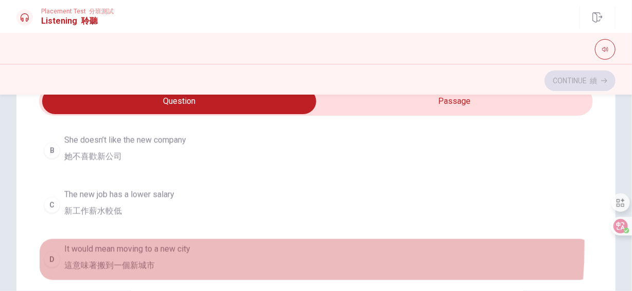
click at [146, 243] on span "It would mean moving to a new city 這意味著搬到一個新城市" at bounding box center [127, 259] width 126 height 33
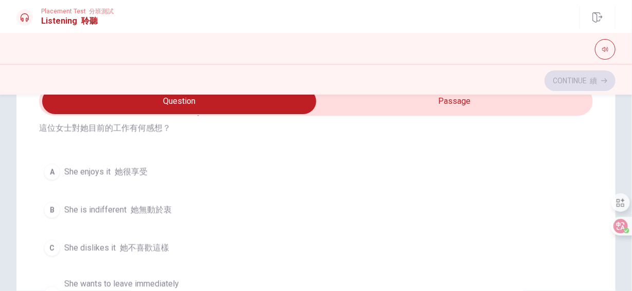
scroll to position [940, 0]
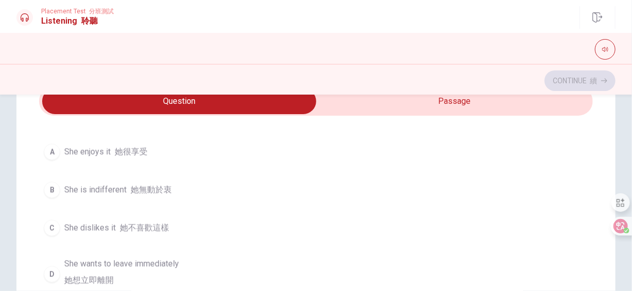
click at [159, 223] on font "她不喜歡這樣" at bounding box center [144, 228] width 49 height 10
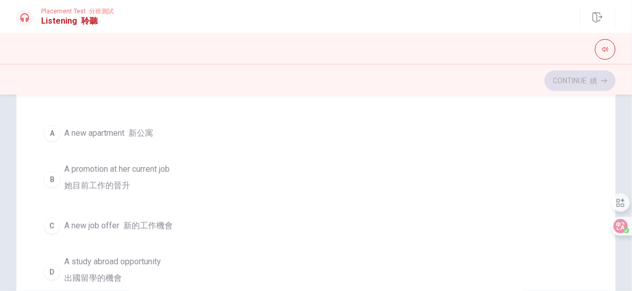
scroll to position [1077, 0]
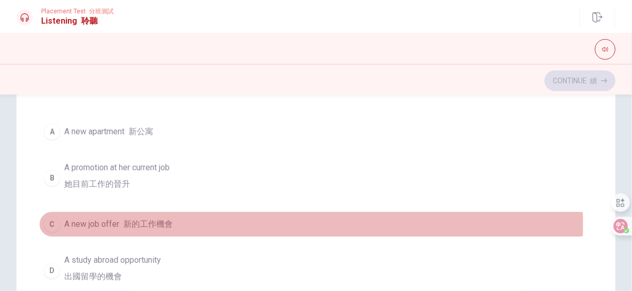
click at [136, 219] on font "新的工作機會" at bounding box center [147, 224] width 49 height 10
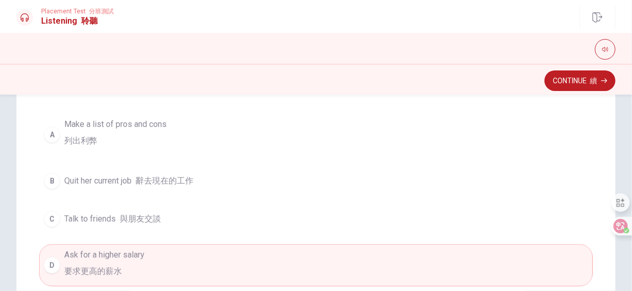
scroll to position [51, 0]
click at [80, 124] on span "Make a list of pros and cons 列出利弊" at bounding box center [115, 132] width 102 height 33
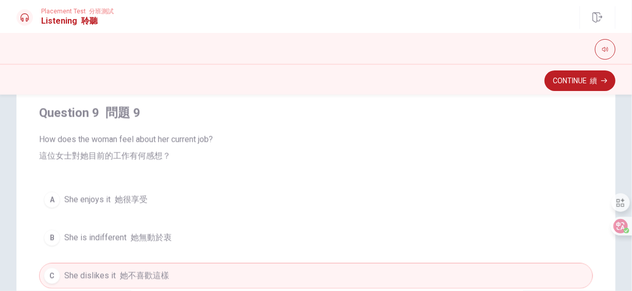
scroll to position [874, 0]
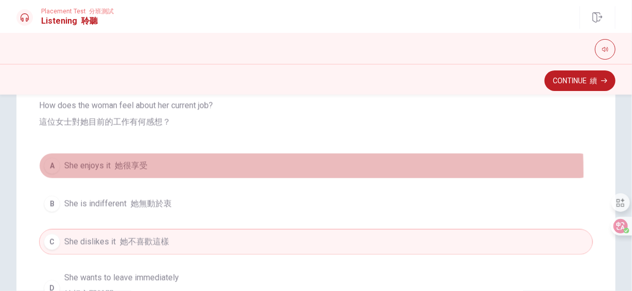
click at [123, 167] on button "A She enjoys it 她很享受" at bounding box center [316, 166] width 554 height 26
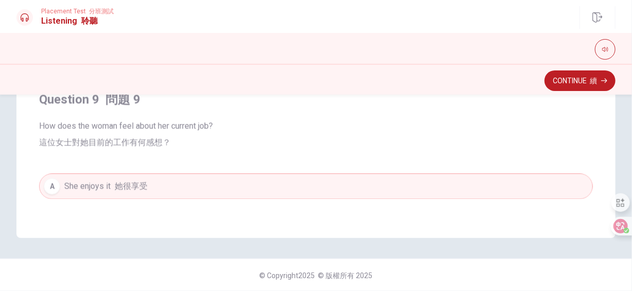
scroll to position [136, 0]
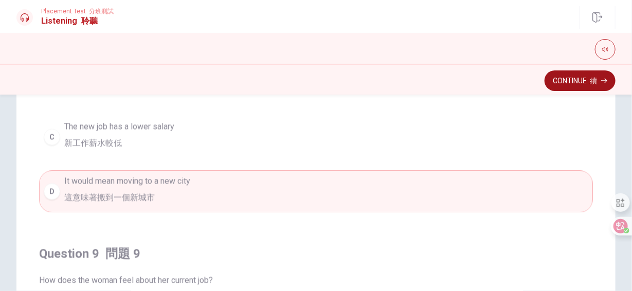
click at [586, 74] on button "Continue 續" at bounding box center [580, 80] width 71 height 21
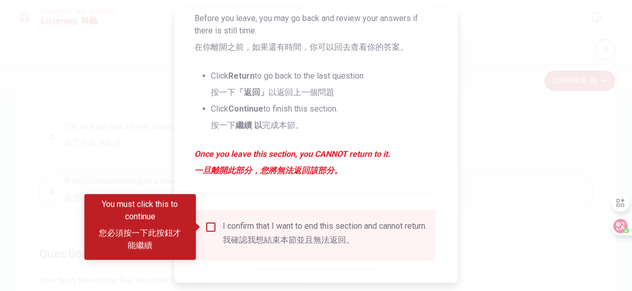
click at [206, 228] on input "You must click this to continue" at bounding box center [211, 227] width 12 height 12
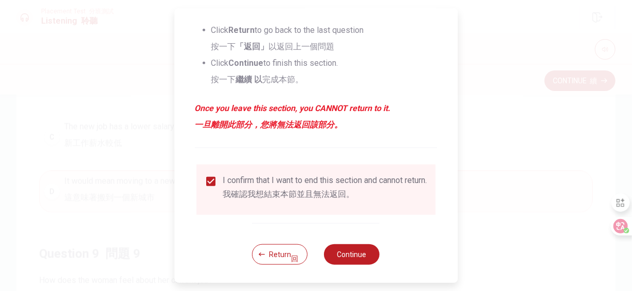
scroll to position [264, 0]
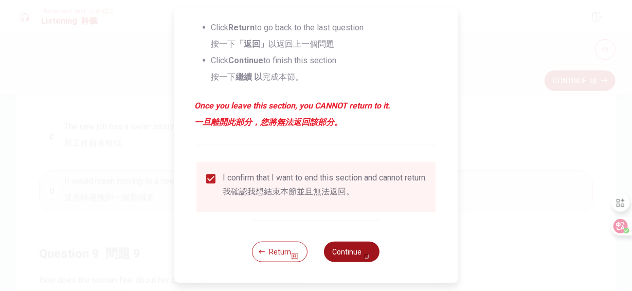
click at [362, 248] on font "button" at bounding box center [367, 252] width 10 height 16
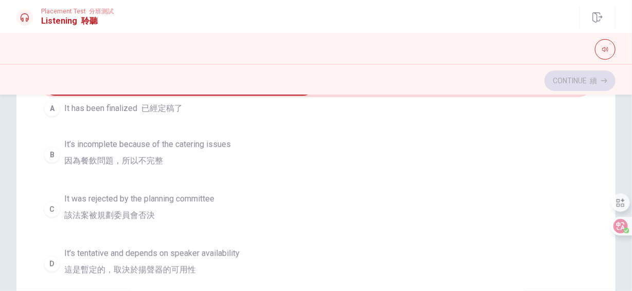
scroll to position [103, 0]
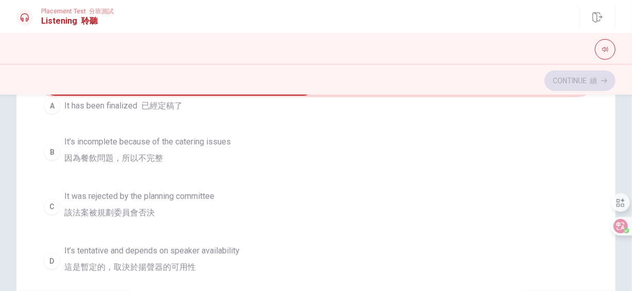
click at [168, 248] on span "It’s tentative and depends on speaker availability 這是暫定的，取決於揚聲器的可用性" at bounding box center [151, 261] width 175 height 33
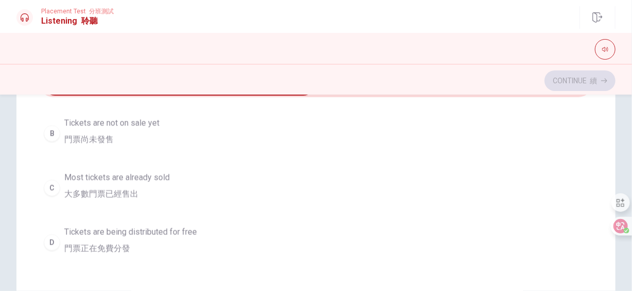
scroll to position [772, 0]
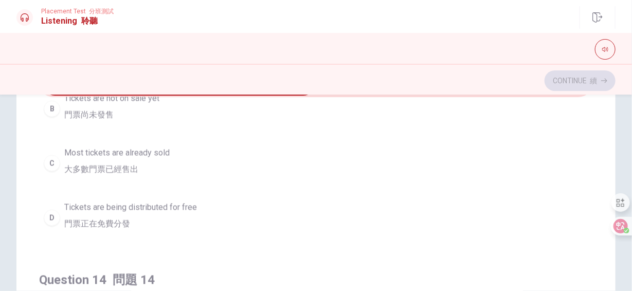
click at [127, 150] on span "Most tickets are already sold 大多數門票已經售出" at bounding box center [116, 163] width 105 height 33
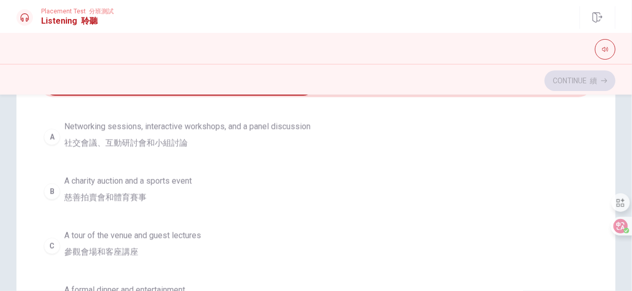
scroll to position [1005, 0]
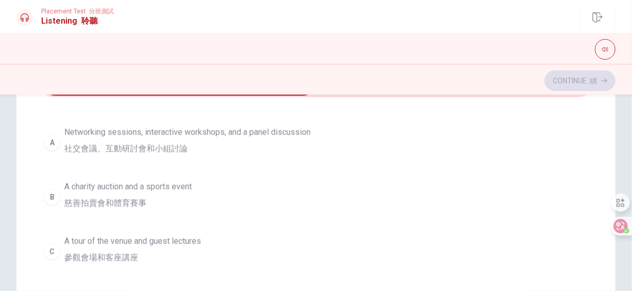
click at [147, 130] on span "Networking sessions, interactive workshops, and a panel discussion 社交會議、互動研討會和小…" at bounding box center [187, 142] width 246 height 33
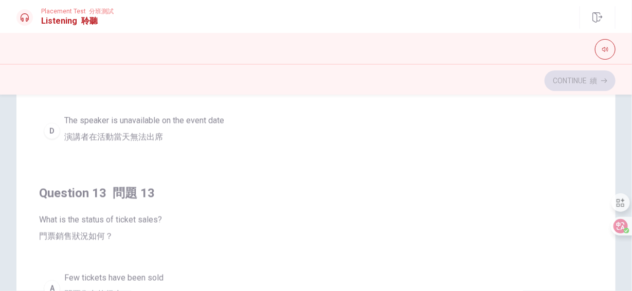
scroll to position [360, 0]
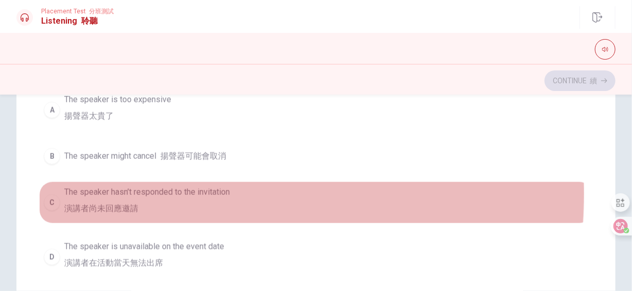
click at [140, 191] on span "The speaker hasn’t responded to the invitation 演講者尚未回應邀請" at bounding box center [147, 202] width 166 height 33
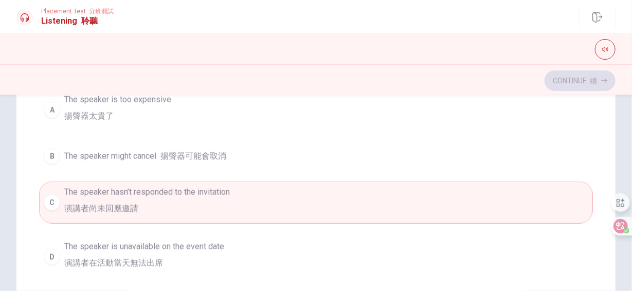
click at [126, 232] on div "A The speaker is too expensive 揚聲器太貴了 B The speaker might cancel 揚聲器可能會取消 C The…" at bounding box center [316, 183] width 554 height 189
click at [134, 243] on span "The speaker is unavailable on the event date 演講者在活動當天無法出席" at bounding box center [144, 257] width 160 height 33
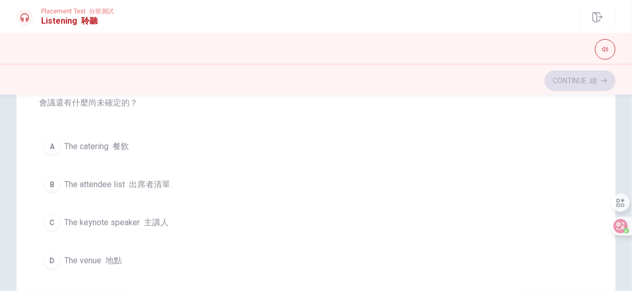
scroll to position [224, 0]
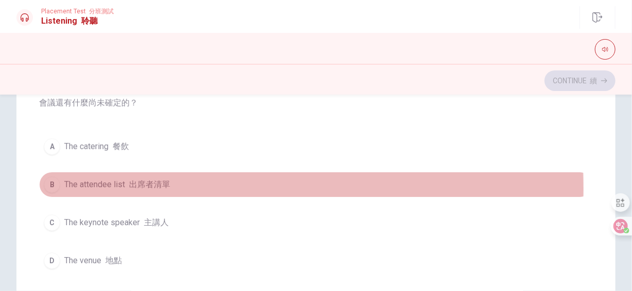
click at [126, 181] on font "button" at bounding box center [127, 185] width 4 height 10
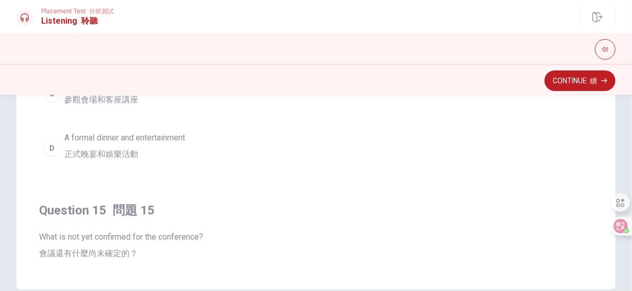
scroll to position [850, 0]
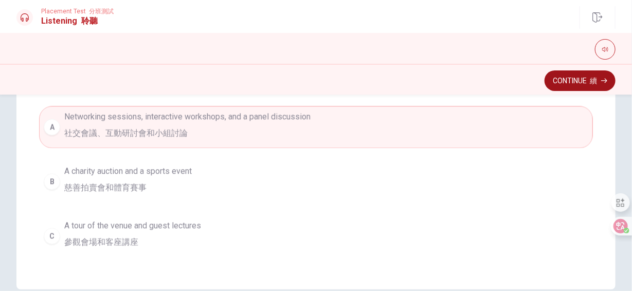
click at [561, 76] on button "Continue 續" at bounding box center [580, 80] width 71 height 21
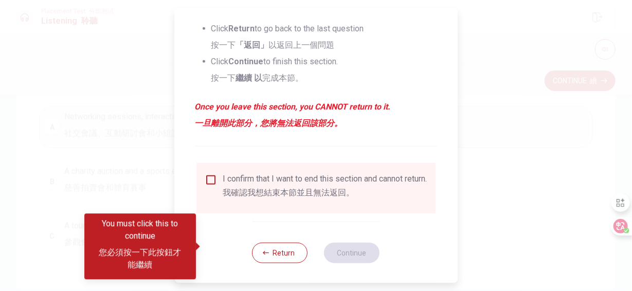
scroll to position [257, 0]
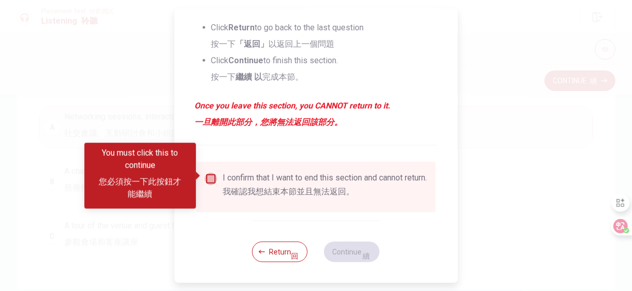
click at [208, 173] on input "You must click this to continue" at bounding box center [211, 179] width 12 height 12
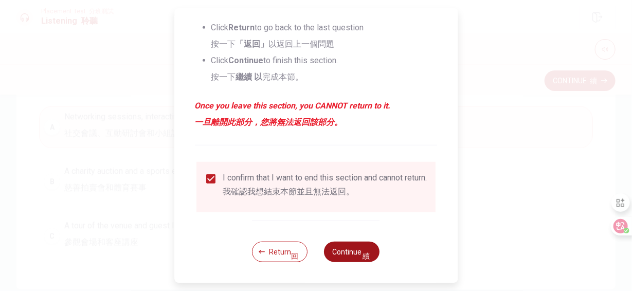
click at [358, 260] on button "Continue 續" at bounding box center [353, 252] width 56 height 21
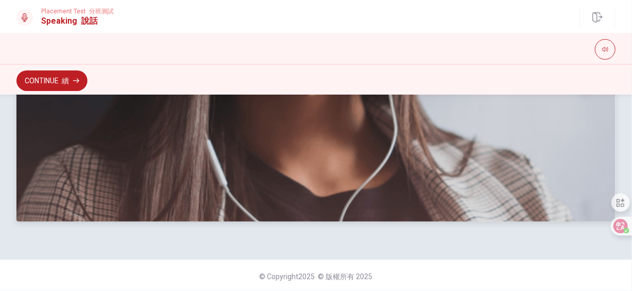
scroll to position [413, 0]
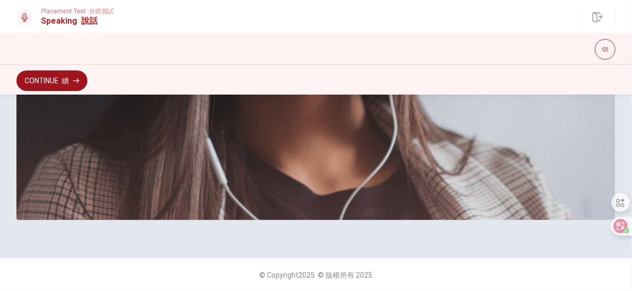
click at [43, 83] on button "Continue 續" at bounding box center [51, 80] width 71 height 21
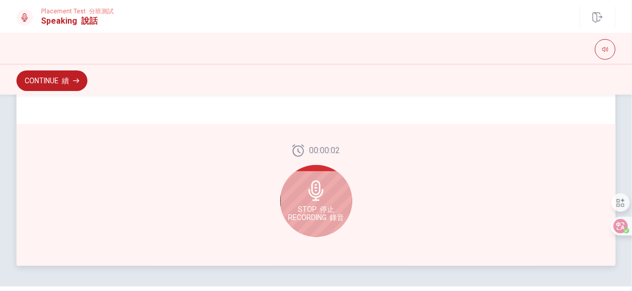
scroll to position [309, 0]
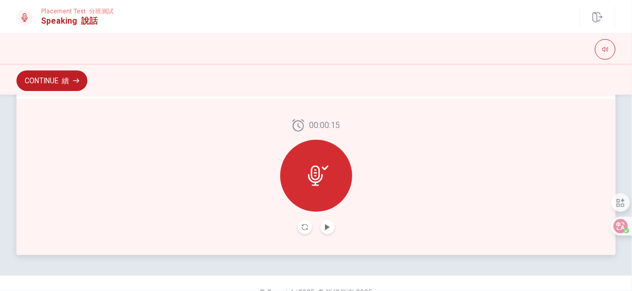
click at [329, 223] on button "Play Audio" at bounding box center [327, 227] width 14 height 14
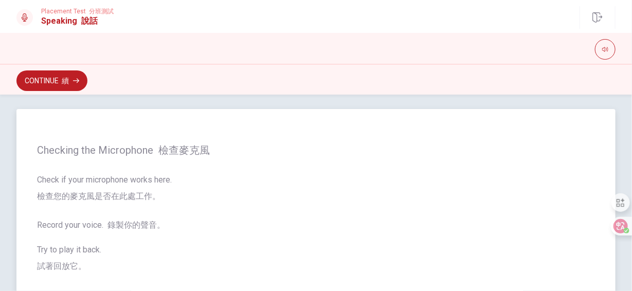
scroll to position [0, 0]
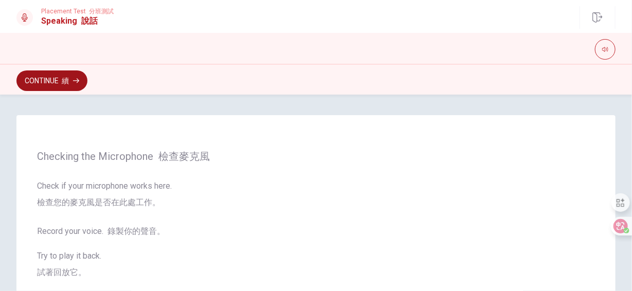
click at [44, 83] on button "Continue 續" at bounding box center [51, 80] width 71 height 21
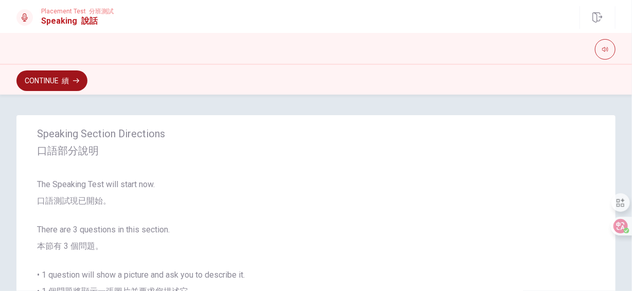
click at [50, 82] on button "Continue 續" at bounding box center [51, 80] width 71 height 21
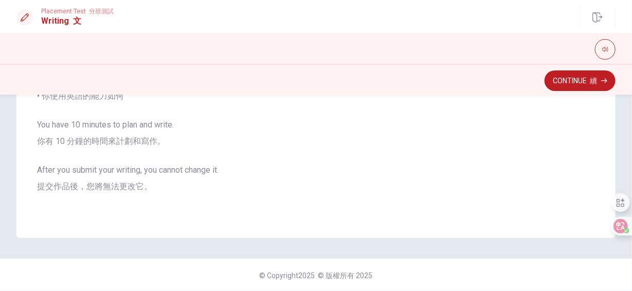
scroll to position [190, 0]
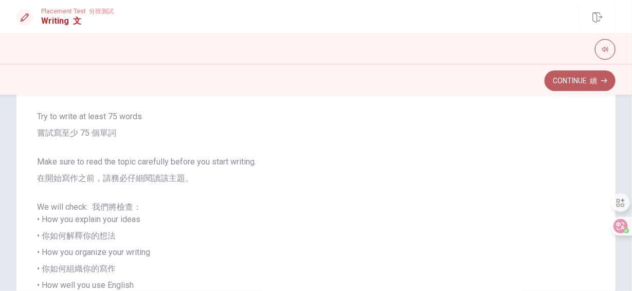
click at [566, 84] on button "Continue 續" at bounding box center [580, 80] width 71 height 21
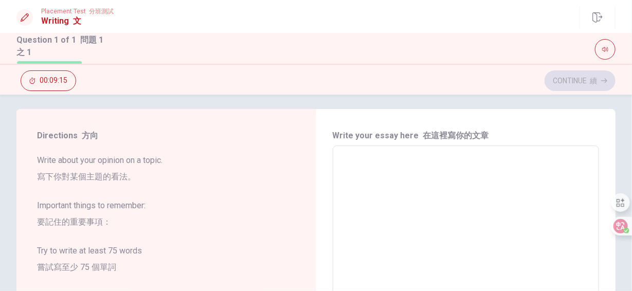
scroll to position [0, 0]
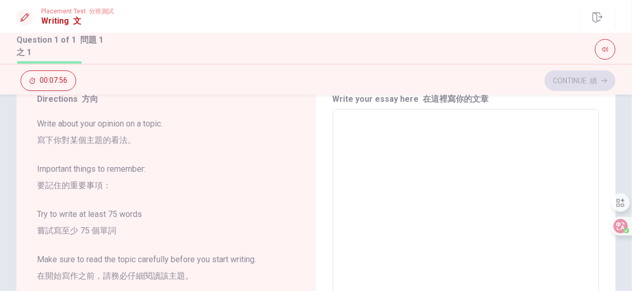
scroll to position [41, 0]
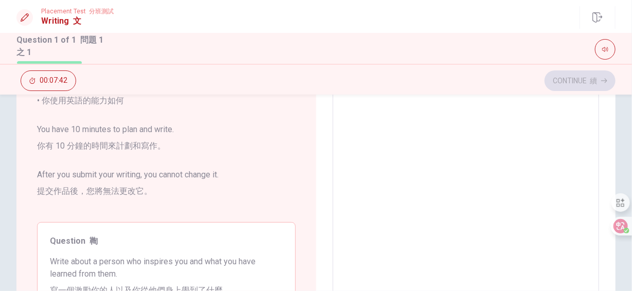
scroll to position [350, 0]
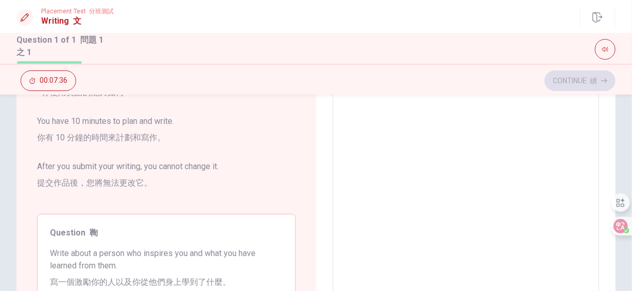
type textarea "m"
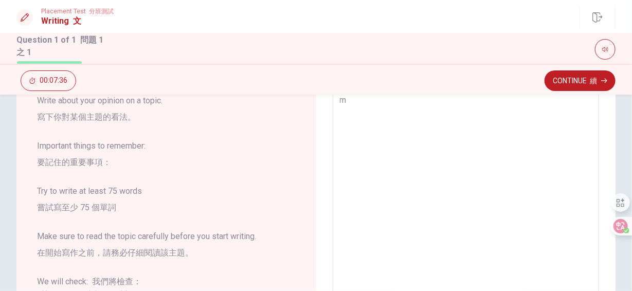
type textarea "x"
type textarea "my"
type textarea "x"
type textarea "m"
type textarea "x"
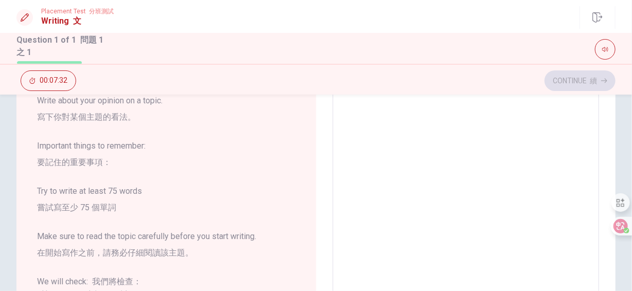
type textarea "M"
type textarea "x"
type textarea "MY"
type textarea "x"
type textarea "M"
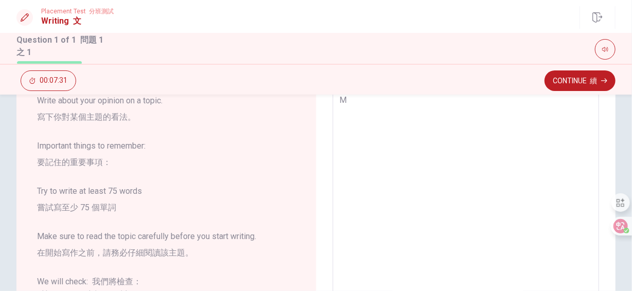
type textarea "x"
type textarea "My"
type textarea "x"
type textarea "My"
type textarea "x"
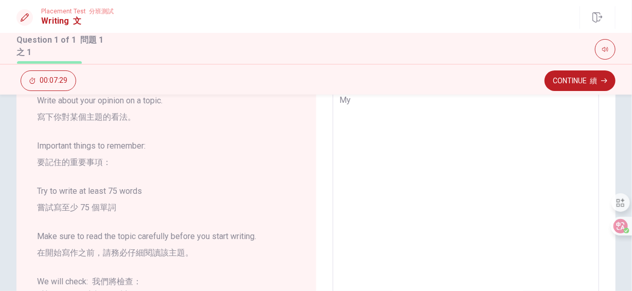
type textarea "My f"
type textarea "x"
type textarea "My fa"
type textarea "x"
type textarea "My fat"
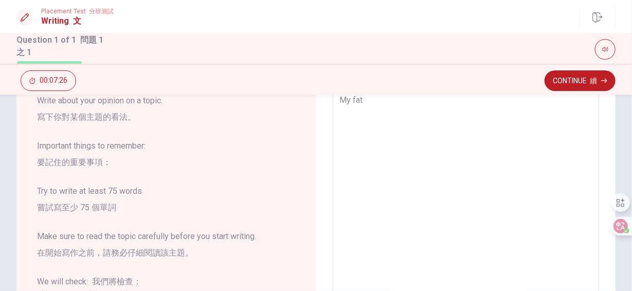
type textarea "x"
type textarea "My fath"
type textarea "x"
type textarea "My fathe"
type textarea "x"
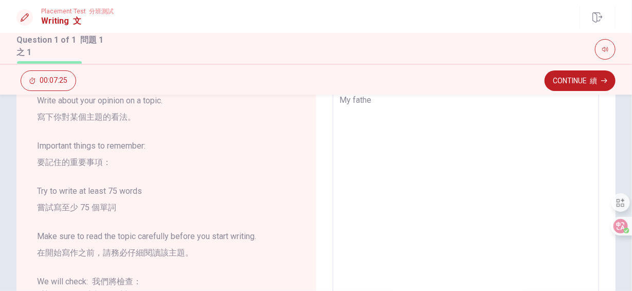
type textarea "My father"
type textarea "x"
type textarea "My father"
type textarea "x"
type textarea "My father i"
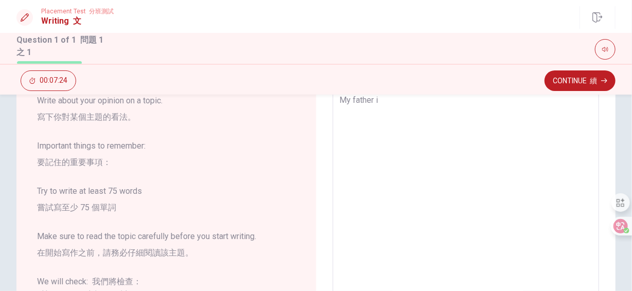
type textarea "x"
type textarea "My father is"
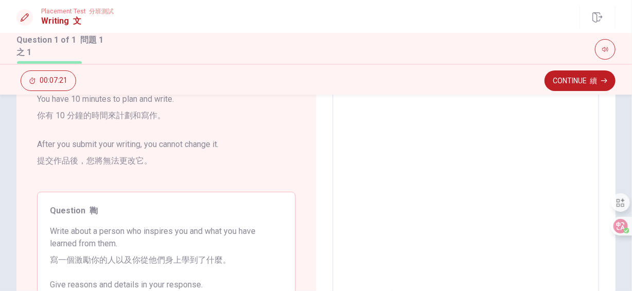
scroll to position [374, 0]
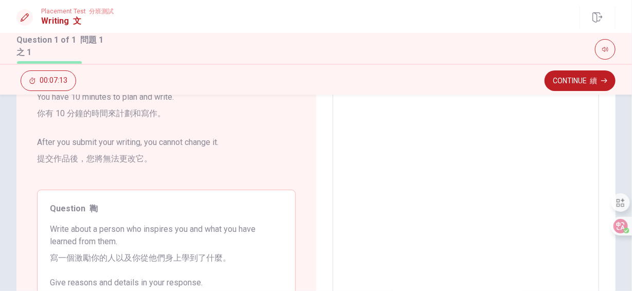
type textarea "x"
type textarea "My father is"
drag, startPoint x: 146, startPoint y: 228, endPoint x: 148, endPoint y: 239, distance: 11.1
click at [148, 239] on span "Write about a person who inspires you and what you have learned from them. 寫一個激…" at bounding box center [166, 245] width 233 height 45
drag, startPoint x: 143, startPoint y: 228, endPoint x: 157, endPoint y: 232, distance: 14.8
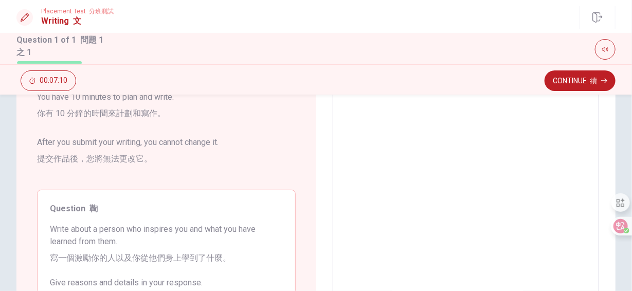
click at [157, 232] on span "Write about a person who inspires you and what you have learned from them. 寫一個激…" at bounding box center [166, 245] width 233 height 45
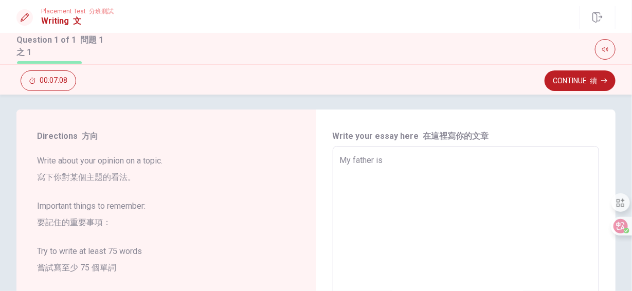
scroll to position [0, 0]
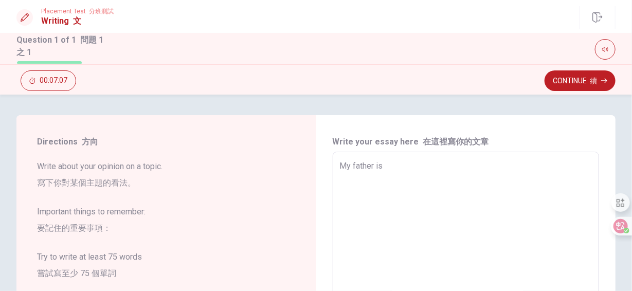
type textarea "x"
type textarea "My father is"
type textarea "x"
type textarea "My father is"
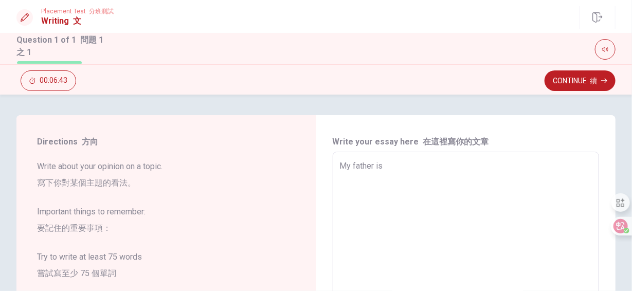
type textarea "x"
type textarea "My father i"
type textarea "x"
type textarea "My father ii"
type textarea "x"
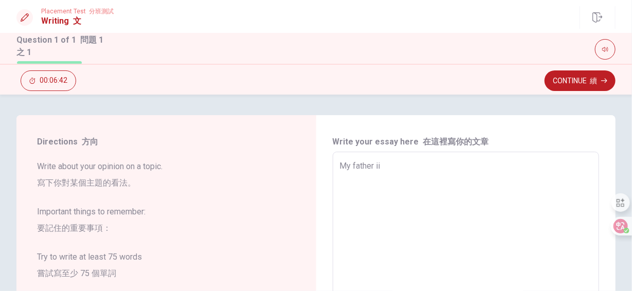
type textarea "My father i"
type textarea "x"
type textarea "My father in"
type textarea "x"
type textarea "My father ins"
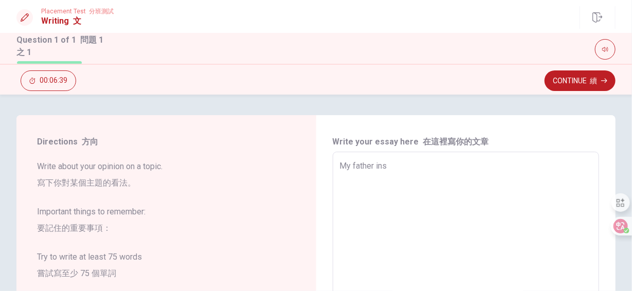
type textarea "x"
type textarea "My father insp"
type textarea "x"
type textarea "My father inspi"
type textarea "x"
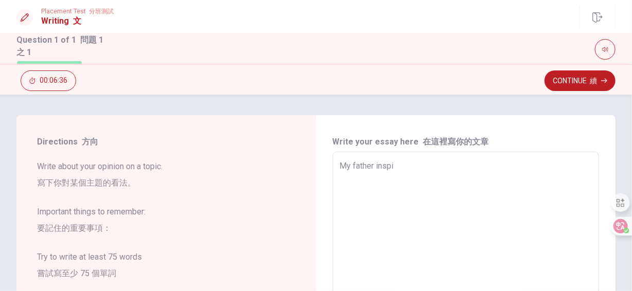
type textarea "My father inspir"
type textarea "x"
type textarea "My father inspire"
type textarea "x"
type textarea "My father inspires"
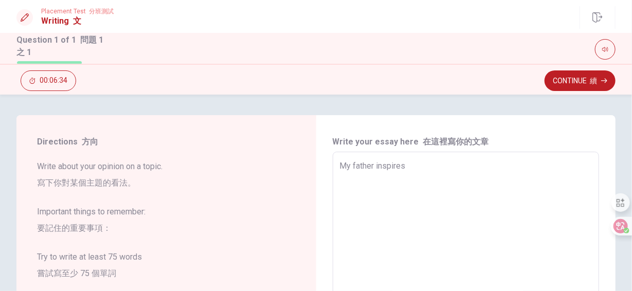
type textarea "x"
type textarea "My father inspires"
type textarea "x"
type textarea "My father inspires m"
type textarea "x"
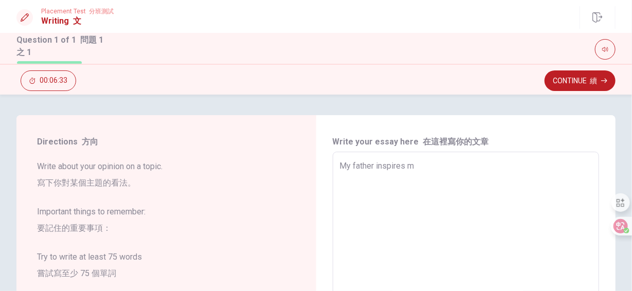
type textarea "My father inspires me"
type textarea "x"
type textarea "My father inspires me"
type textarea "x"
type textarea "My father inspires me a"
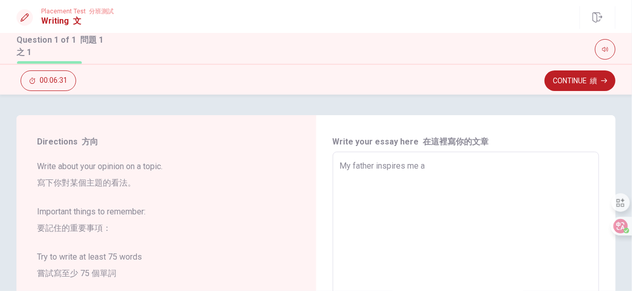
type textarea "x"
type textarea "My father inspires me al"
type textarea "x"
type textarea "My father inspires me alo"
type textarea "x"
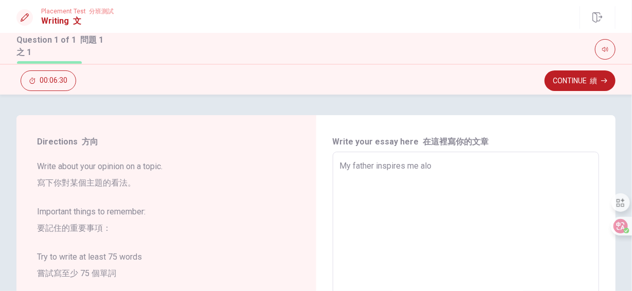
type textarea "My father inspires me alot"
type textarea "x"
type textarea "My father inspires me alot."
type textarea "x"
type textarea "My father inspires me alot."
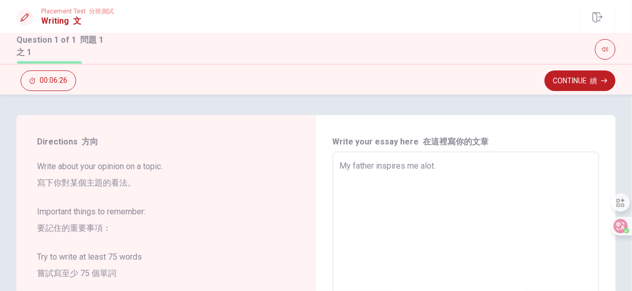
type textarea "x"
type textarea "My father inspires me alot."
type textarea "x"
type textarea "My father inspires me alot"
type textarea "x"
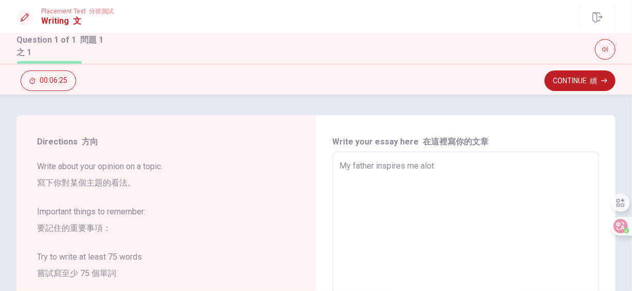
type textarea "My father inspires me alot"
type textarea "x"
type textarea "My father inspires me alot h"
type textarea "x"
type textarea "My father inspires me alot he"
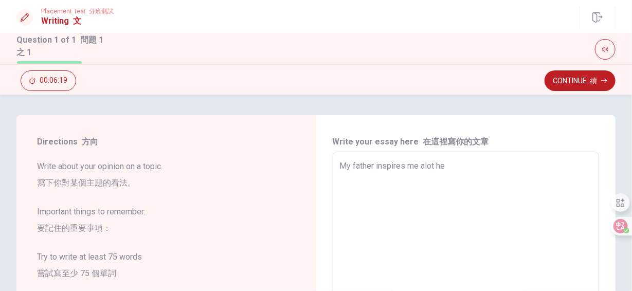
type textarea "x"
type textarea "My father inspires me alot he"
type textarea "x"
type textarea "My father inspires me alot he"
type textarea "x"
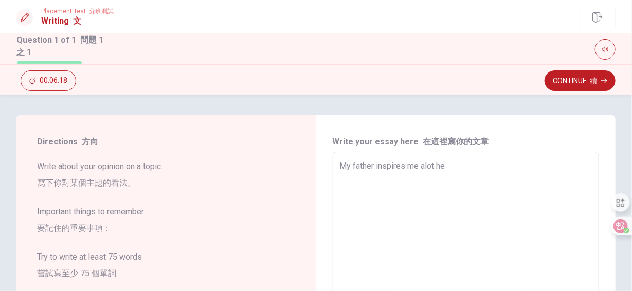
type textarea "My father inspires me alot h"
type textarea "x"
type textarea "My father inspires me alot"
type textarea "x"
type textarea "My father inspires me alot"
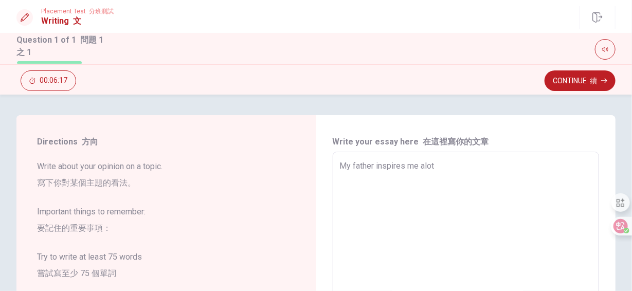
type textarea "x"
type textarea "My father inspires me alot h"
type textarea "x"
type textarea "My father inspires me alot he"
type textarea "x"
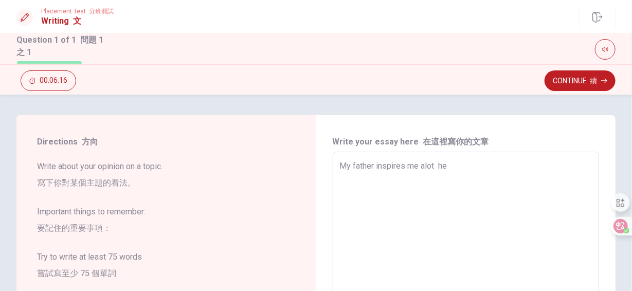
type textarea "My father inspires me alot he"
type textarea "x"
type textarea "My father inspires me alot he w"
type textarea "x"
type textarea "My father inspires me alot he wo"
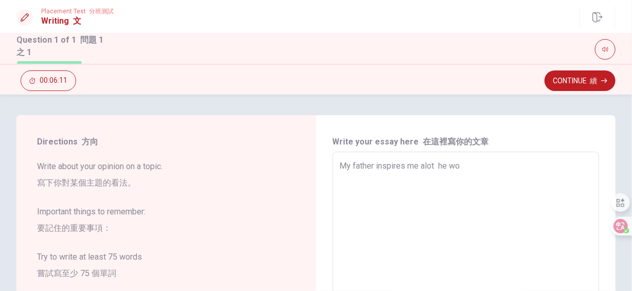
type textarea "x"
type textarea "My father inspires me alot he wor"
type textarea "x"
type textarea "My father inspires me alot he work"
type textarea "x"
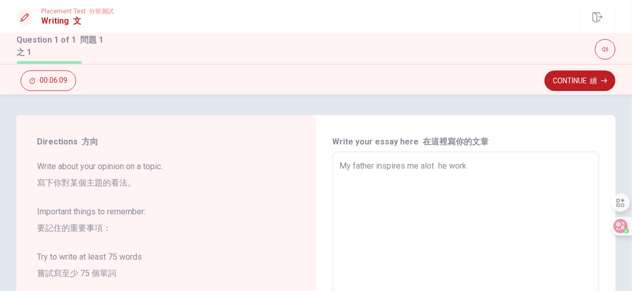
type textarea "My father inspires me alot he work"
type textarea "x"
type textarea "My father inspires me alot he work h"
type textarea "x"
type textarea "My father inspires me alot he work ha"
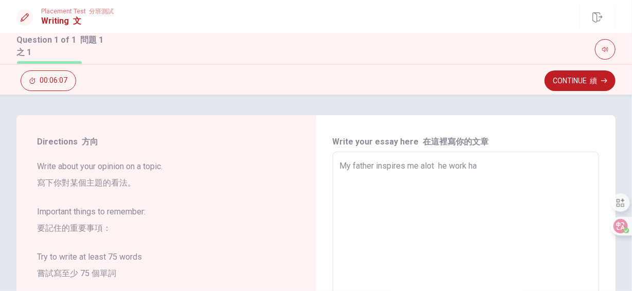
type textarea "x"
type textarea "My father inspires me alot he work har"
type textarea "x"
type textarea "My father inspires me alot he work hard"
type textarea "x"
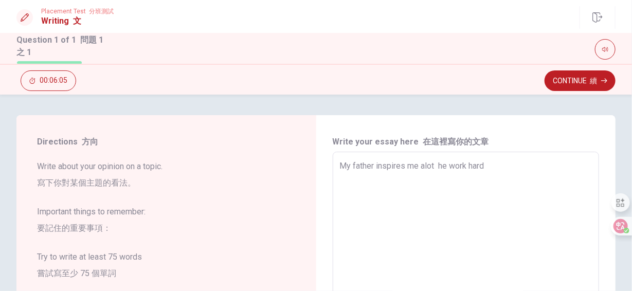
type textarea "My father inspires me alot he work hard"
type textarea "x"
type textarea "My father inspires me alot he work hard e"
type textarea "x"
type textarea "My father inspires me alot he work hard ev"
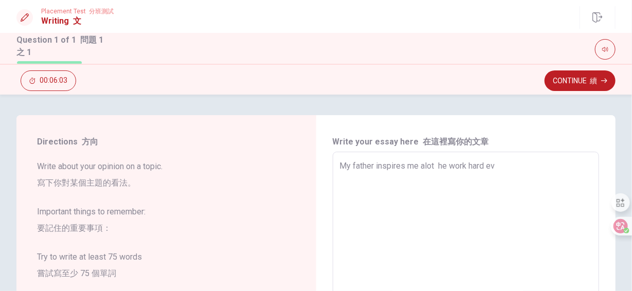
type textarea "x"
type textarea "My father inspires me alot he work hard eve"
type textarea "x"
type textarea "My father inspires me alot he work hard ever"
type textarea "x"
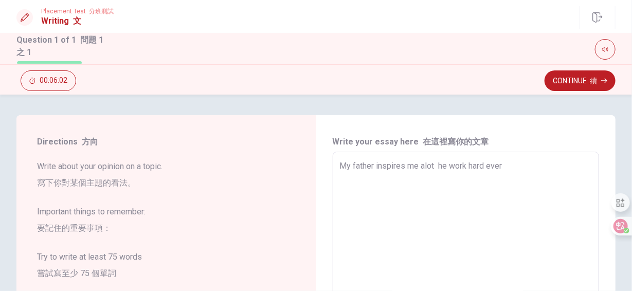
type textarea "My father inspires me alot he work hard every"
type textarea "x"
type textarea "My father inspires me alot he work hard every"
type textarea "x"
type textarea "My father inspires me alot he work hard every d"
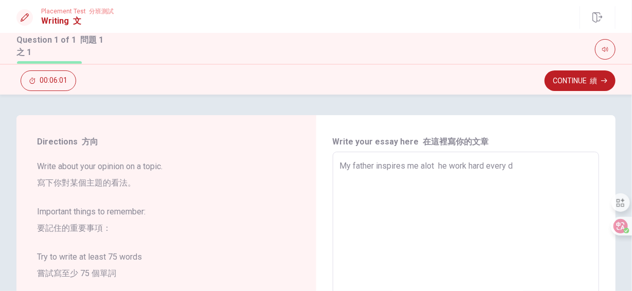
type textarea "x"
type textarea "My father inspires me alot he work hard every da"
type textarea "x"
type textarea "My father inspires me alot he work hard every day"
type textarea "x"
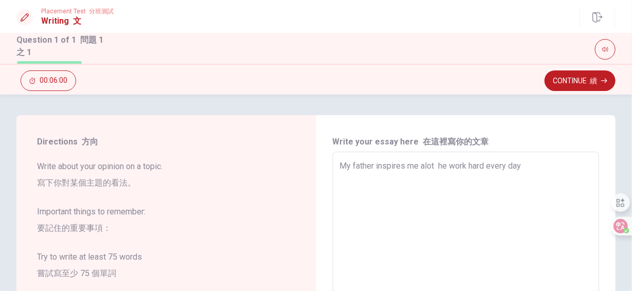
type textarea "My father inspires me alot he work hard every day"
type textarea "x"
type textarea "My father inspires me alot he work hard every day a"
type textarea "x"
type textarea "My father inspires me alot he work hard every day an"
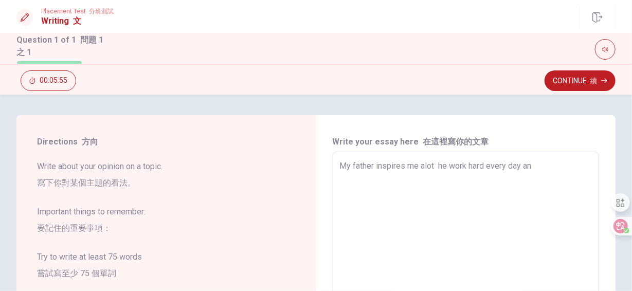
type textarea "x"
type textarea "My father inspires me alot he work hard every day anf"
type textarea "x"
type textarea "My father inspires me alot he work hard every day an"
type textarea "x"
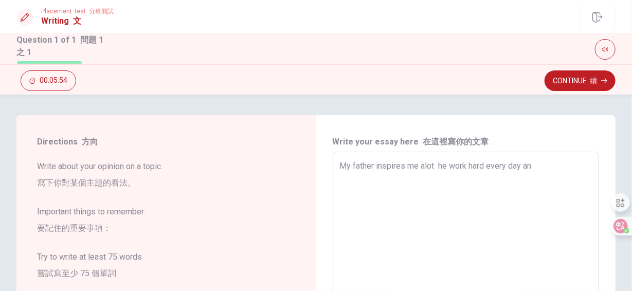
type textarea "My father inspires me alot he work hard every day and"
type textarea "x"
type textarea "My father inspires me alot he work hard every day and"
type textarea "x"
type textarea "My father inspires me alot he work hard every day and t"
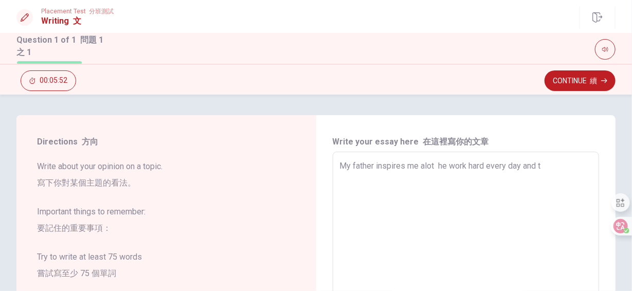
type textarea "x"
type textarea "My father inspires me alot he work hard every day and ta"
type textarea "x"
type textarea "My father inspires me alot he work hard every day and tak"
type textarea "x"
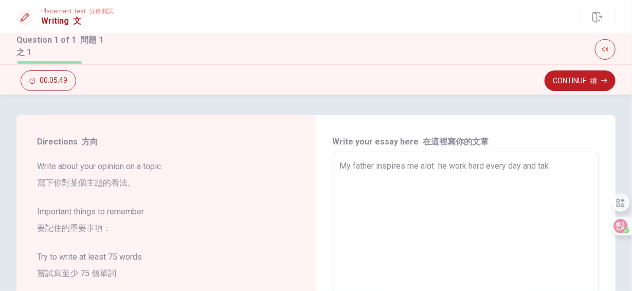
type textarea "My father inspires me alot he work hard every day and take"
type textarea "x"
type textarea "My father inspires me alot he work hard every day and take"
type textarea "x"
type textarea "My father inspires me alot he work hard every day and take c"
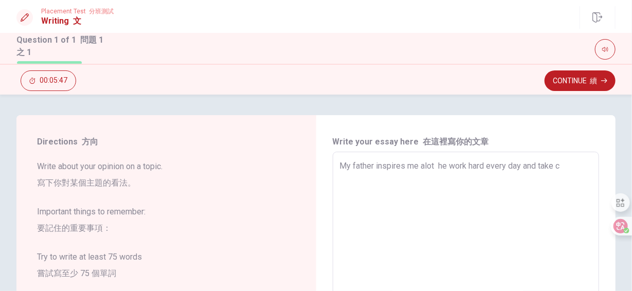
type textarea "x"
type textarea "My father inspires me alot he work hard every day and take ca"
type textarea "x"
type textarea "My father inspires me alot he work hard every day and take car"
type textarea "x"
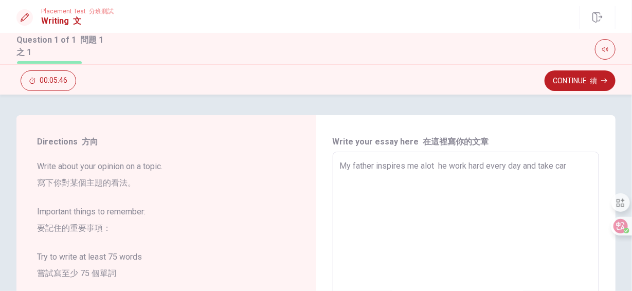
type textarea "My father inspires me alot he work hard every day and take care"
type textarea "x"
type textarea "My father inspires me alot he work hard every day and take care"
type textarea "x"
type textarea "My father inspires me alot he work hard every day and take care o"
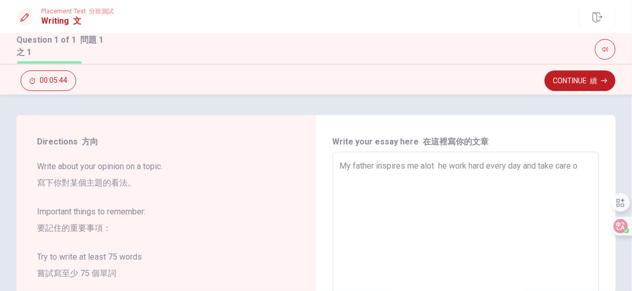
type textarea "x"
type textarea "My father inspires me alot he work hard every day and take care of"
type textarea "x"
type textarea "My father inspires me alot he work hard every day and take care of"
type textarea "x"
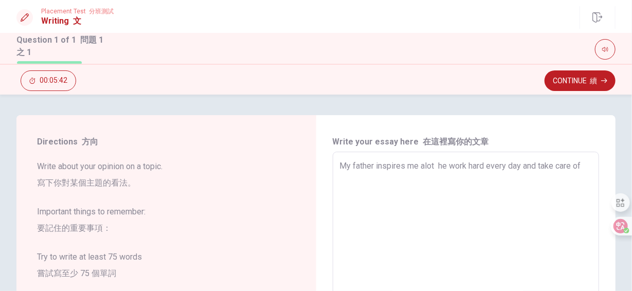
type textarea "My father inspires me alot he work hard every day and take care of f"
type textarea "x"
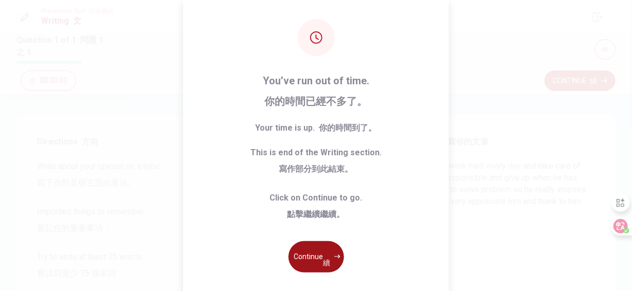
click at [311, 257] on button "Continue 續" at bounding box center [317, 256] width 56 height 31
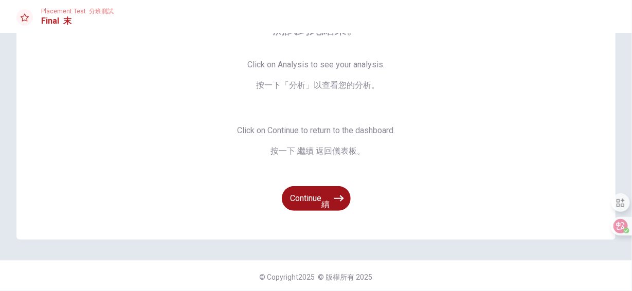
scroll to position [83, 0]
click at [306, 195] on button "Continue 續" at bounding box center [316, 197] width 69 height 25
